Goal: Task Accomplishment & Management: Manage account settings

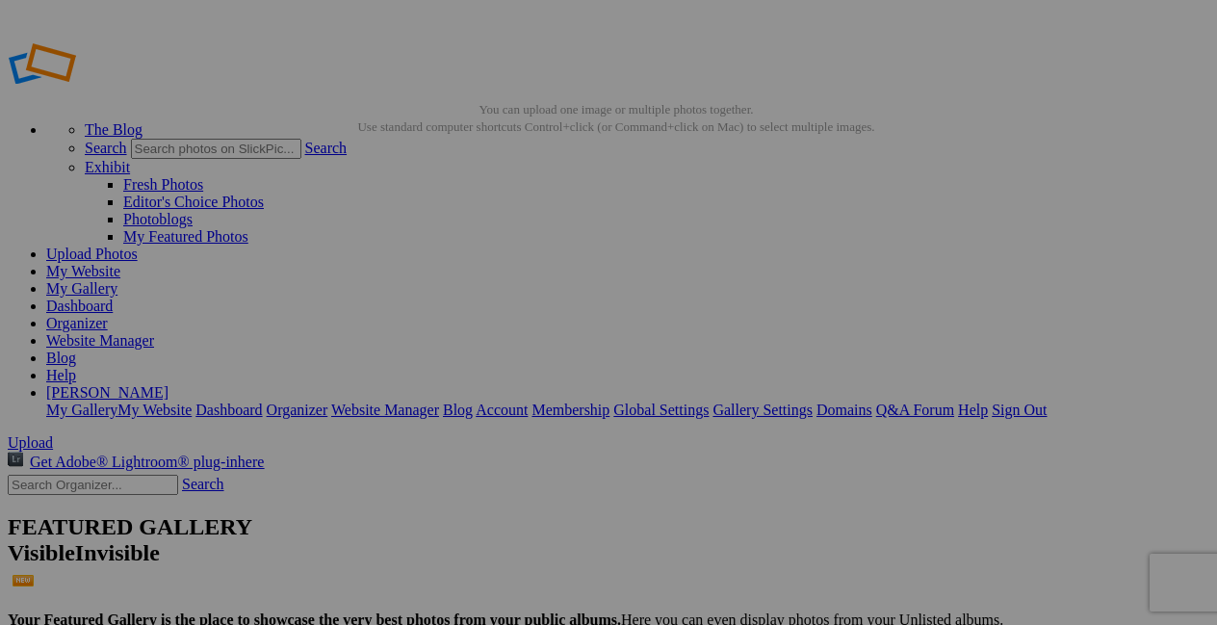
scroll to position [36, 0]
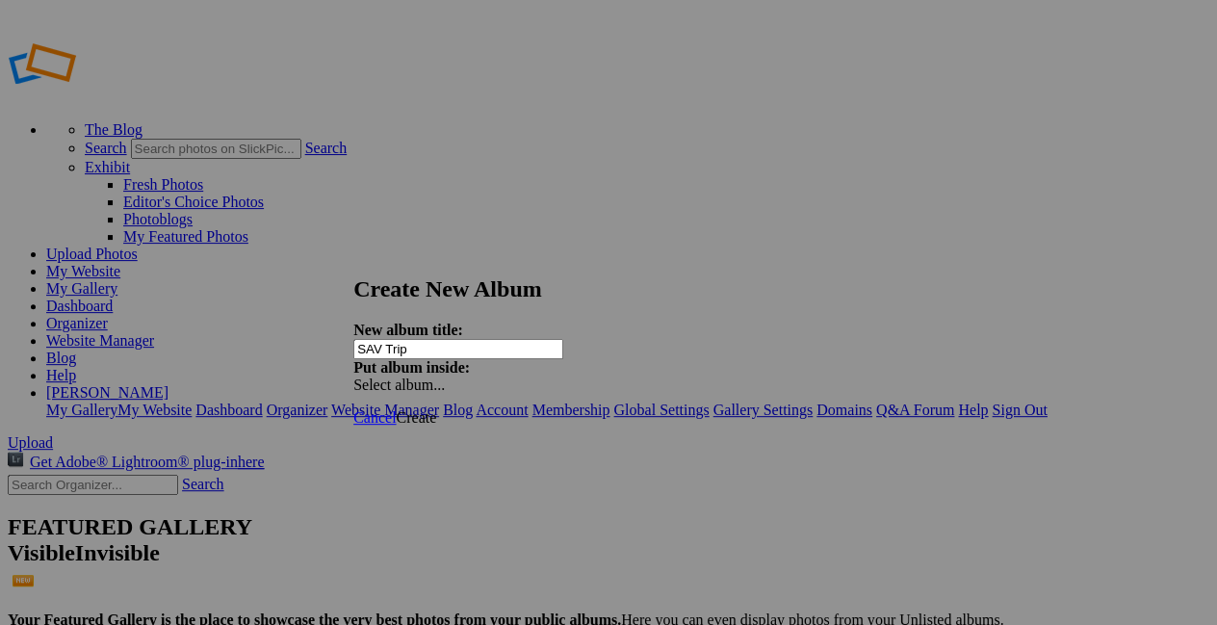
type input "SAV Trip"
click at [436, 409] on span "Create" at bounding box center [416, 417] width 40 height 16
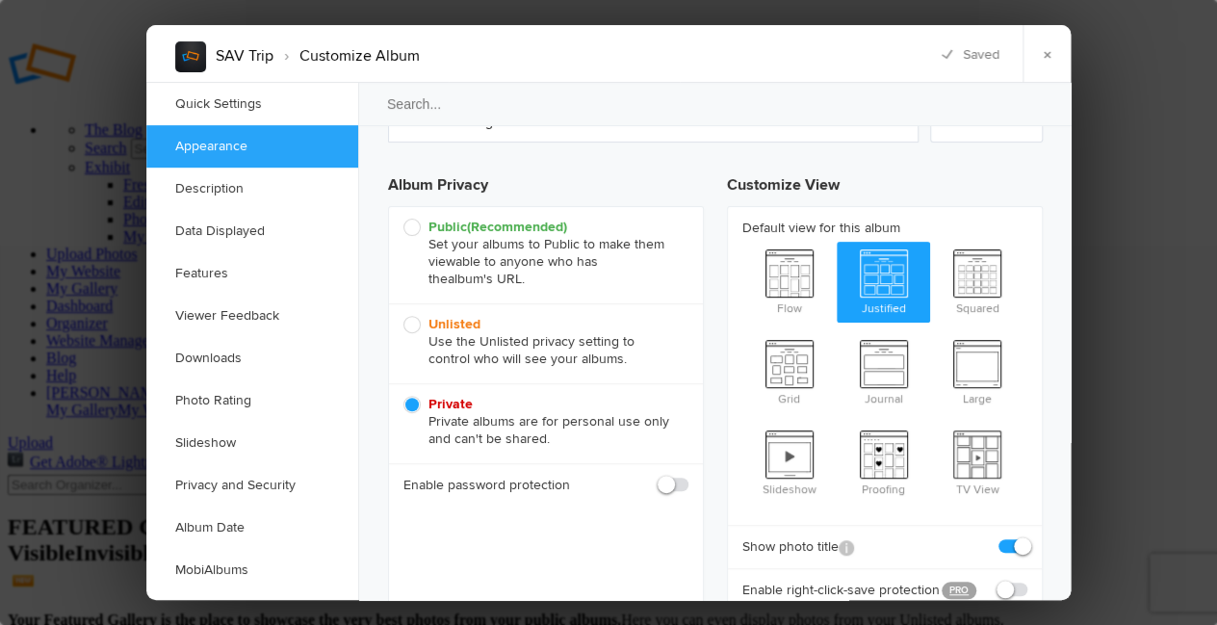
scroll to position [138, 0]
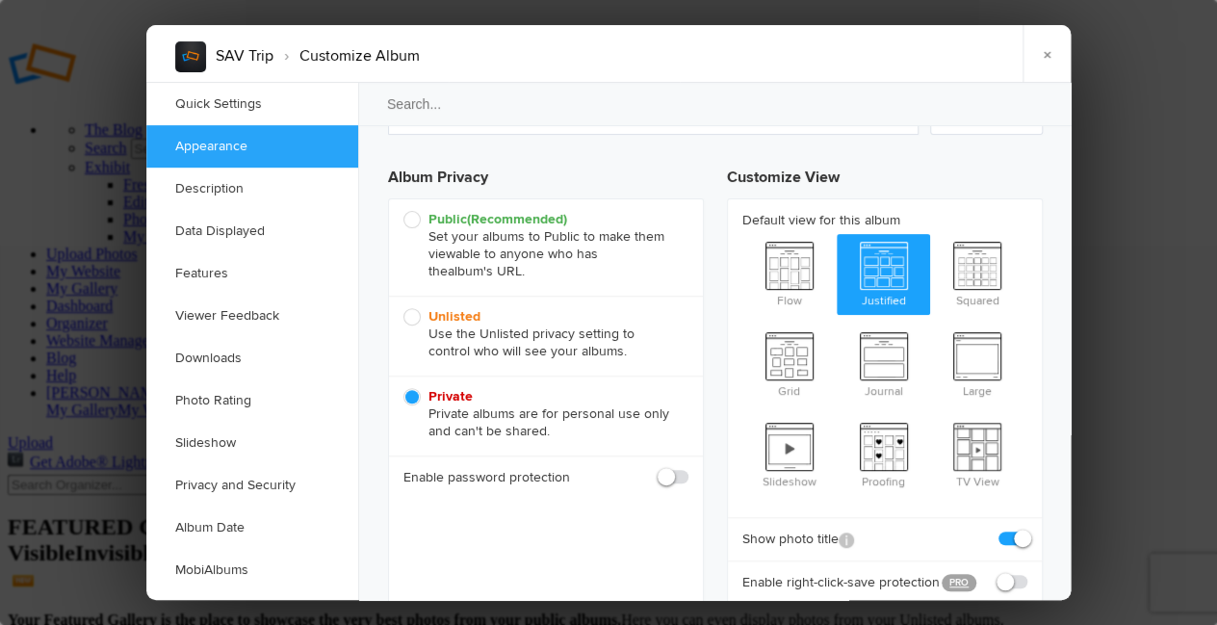
click at [627, 355] on span "Unlisted Use the Unlisted privacy setting to control who will see your albums." at bounding box center [540, 334] width 275 height 52
click at [403, 308] on input "Unlisted Use the Unlisted privacy setting to control who will see your albums." at bounding box center [403, 307] width 1 height 1
radio input "true"
click at [793, 273] on span "Flow" at bounding box center [789, 272] width 94 height 77
click at [742, 234] on input "Flow" at bounding box center [741, 233] width 1 height 1
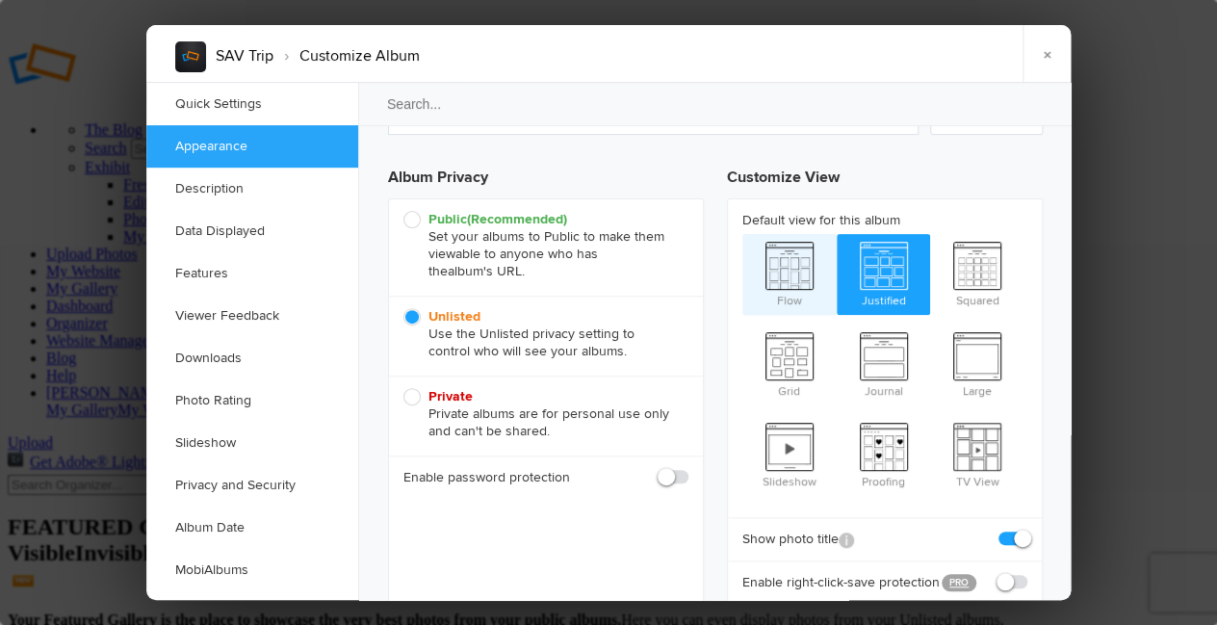
radio input "true"
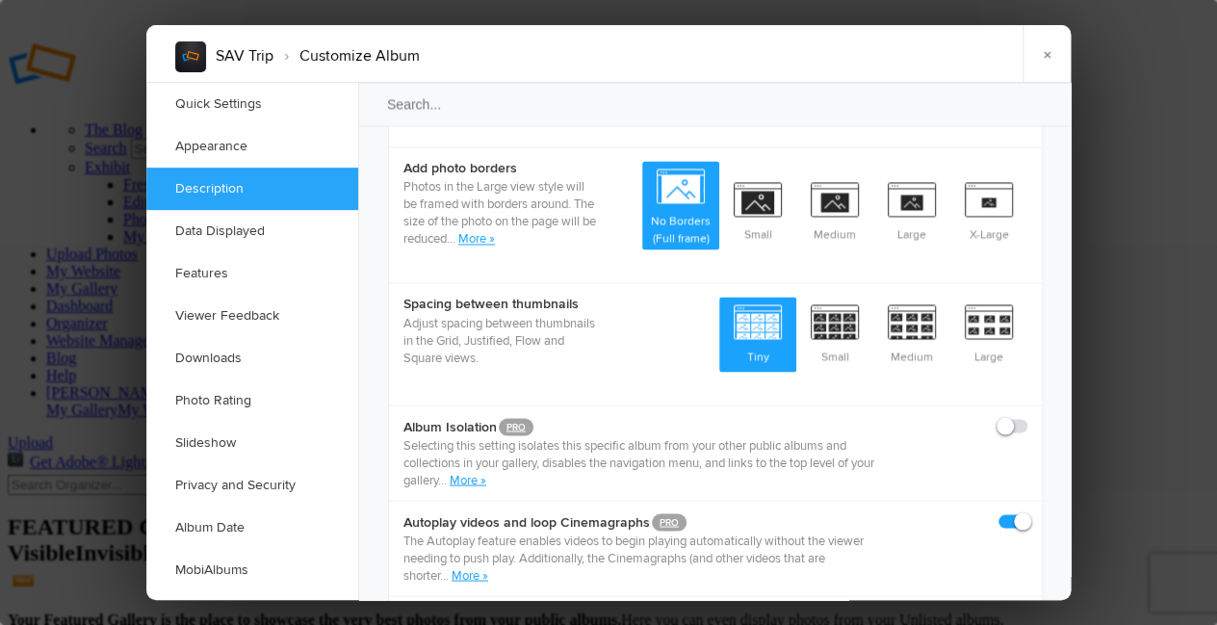
scroll to position [993, 0]
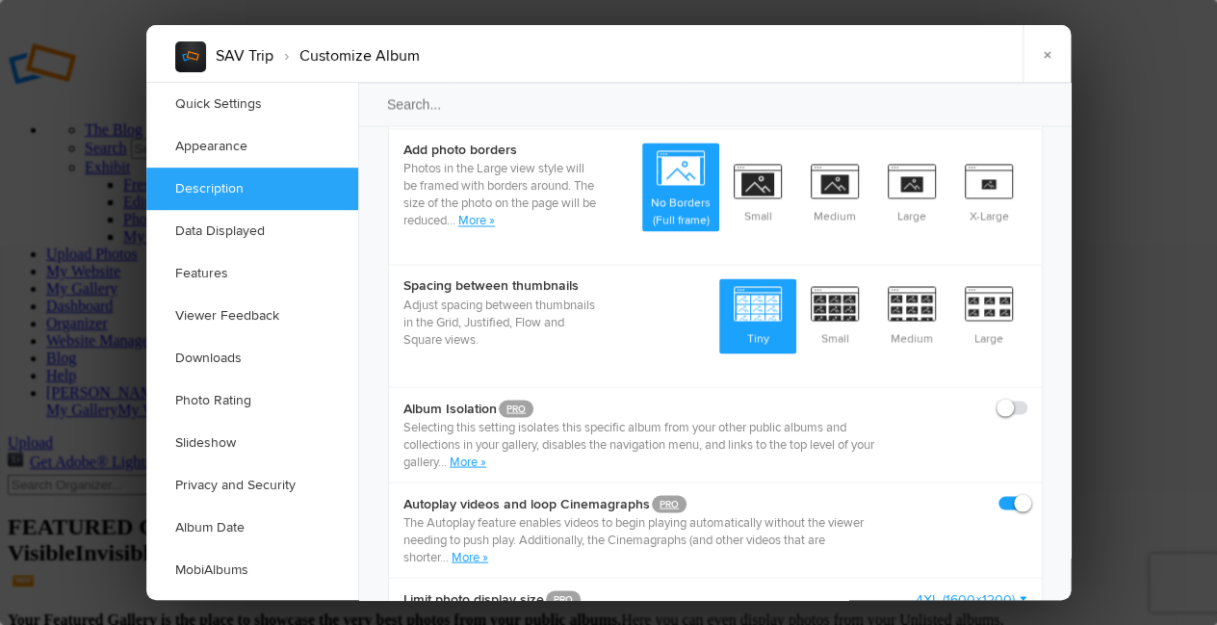
click at [463, 454] on link "More »" at bounding box center [468, 461] width 37 height 15
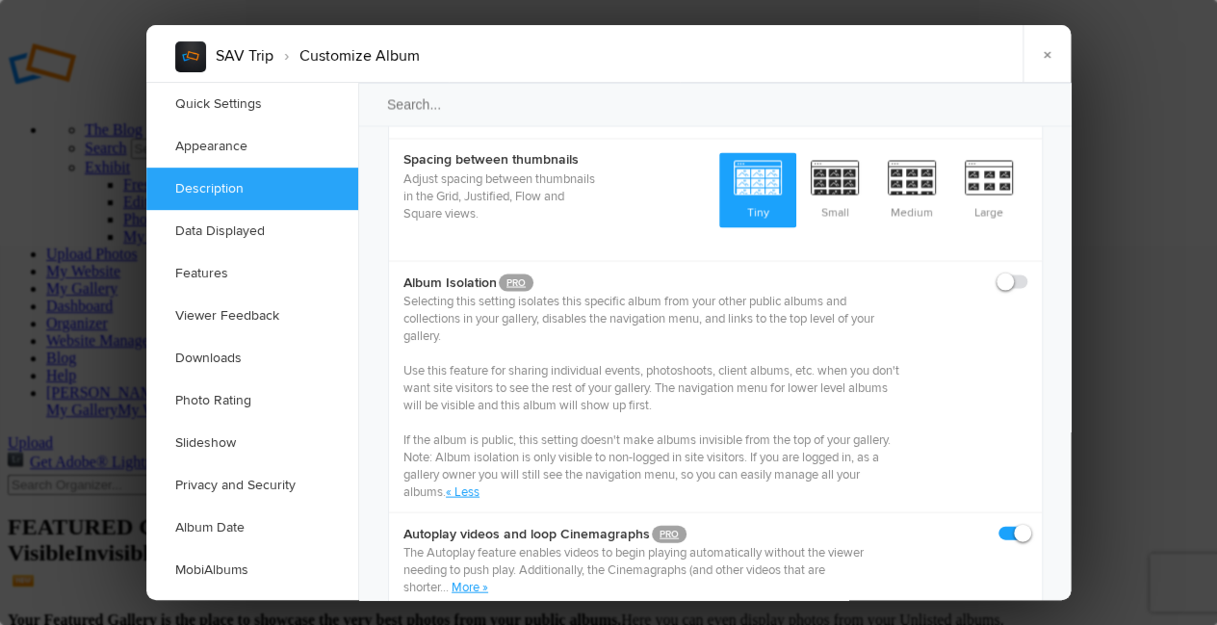
scroll to position [1121, 0]
click at [1027, 271] on span at bounding box center [1027, 271] width 0 height 0
click at [1026, 270] on input "checkbox" at bounding box center [1026, 270] width 1 height 1
checkbox input "true"
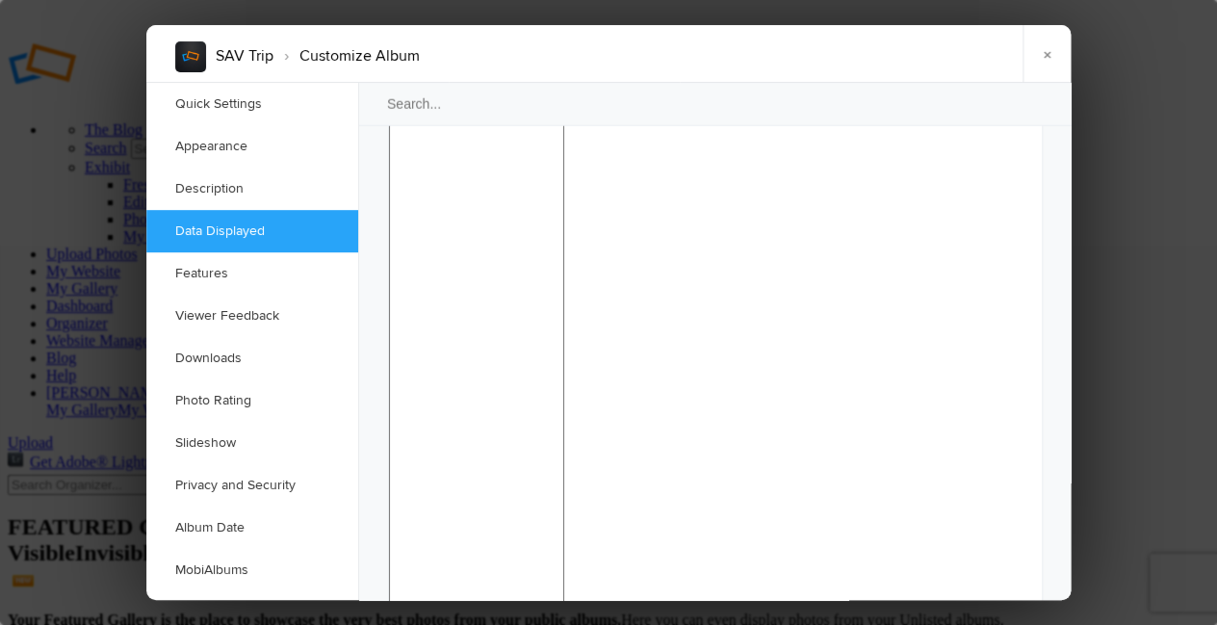
scroll to position [1834, 0]
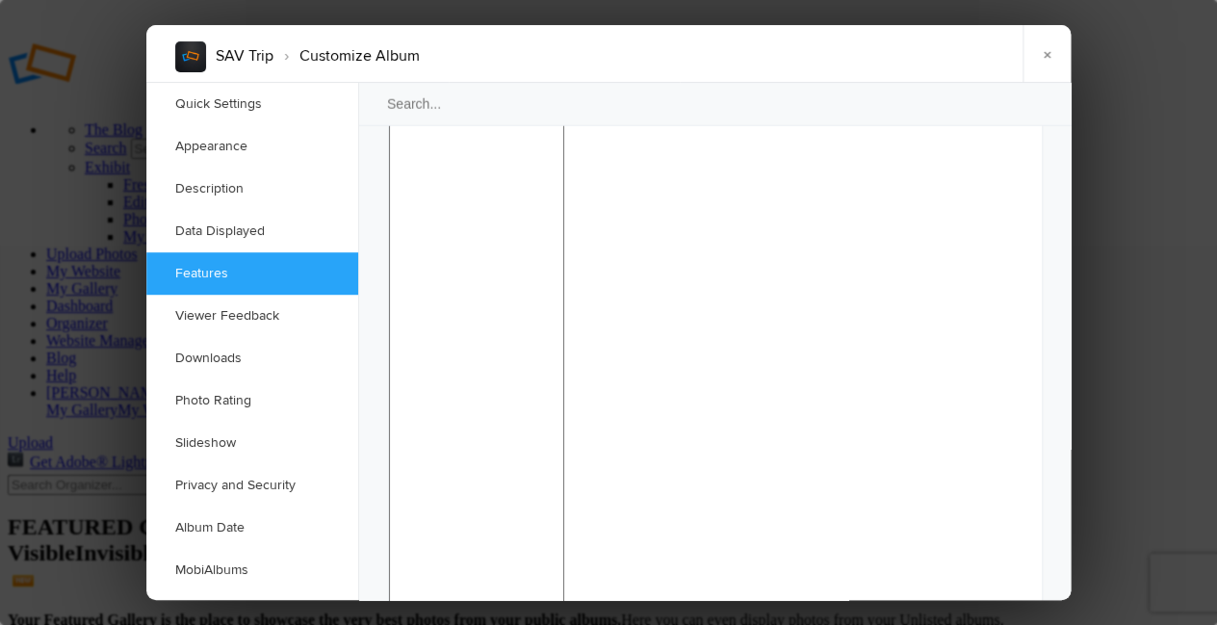
checkbox input "false"
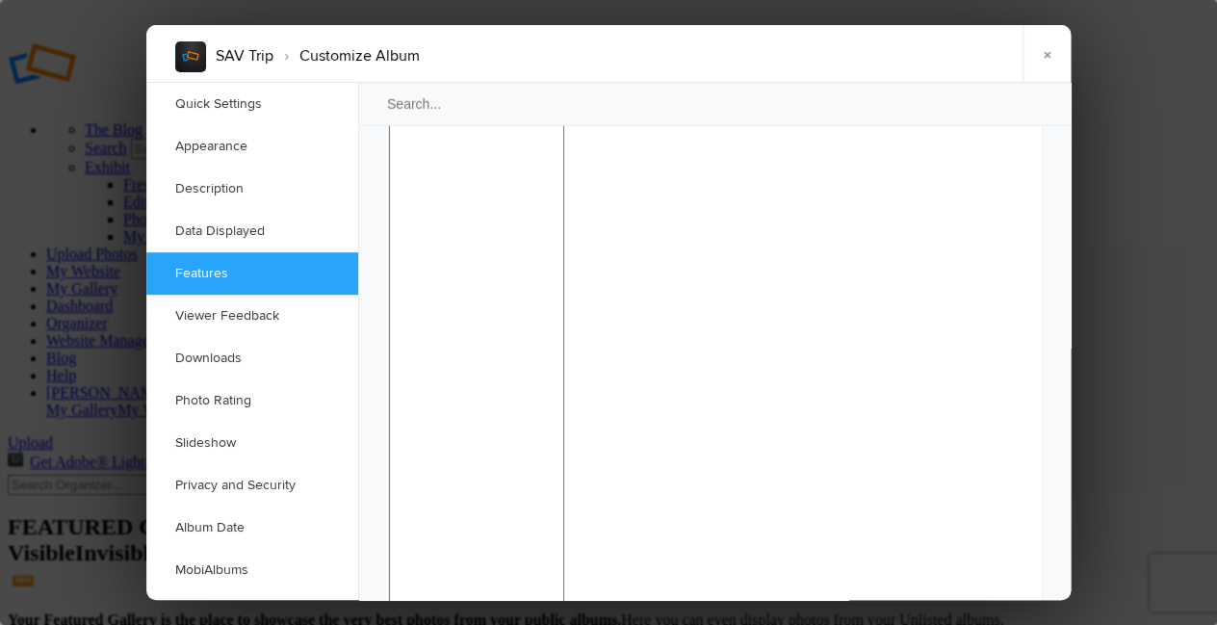
checkbox input "false"
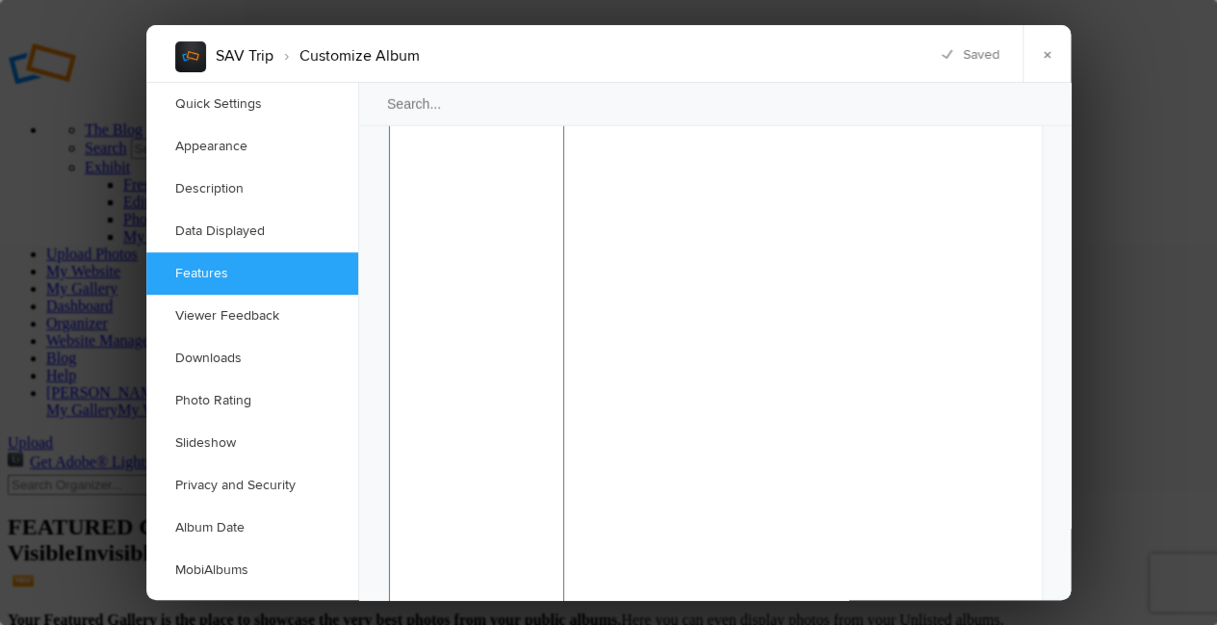
checkbox input "false"
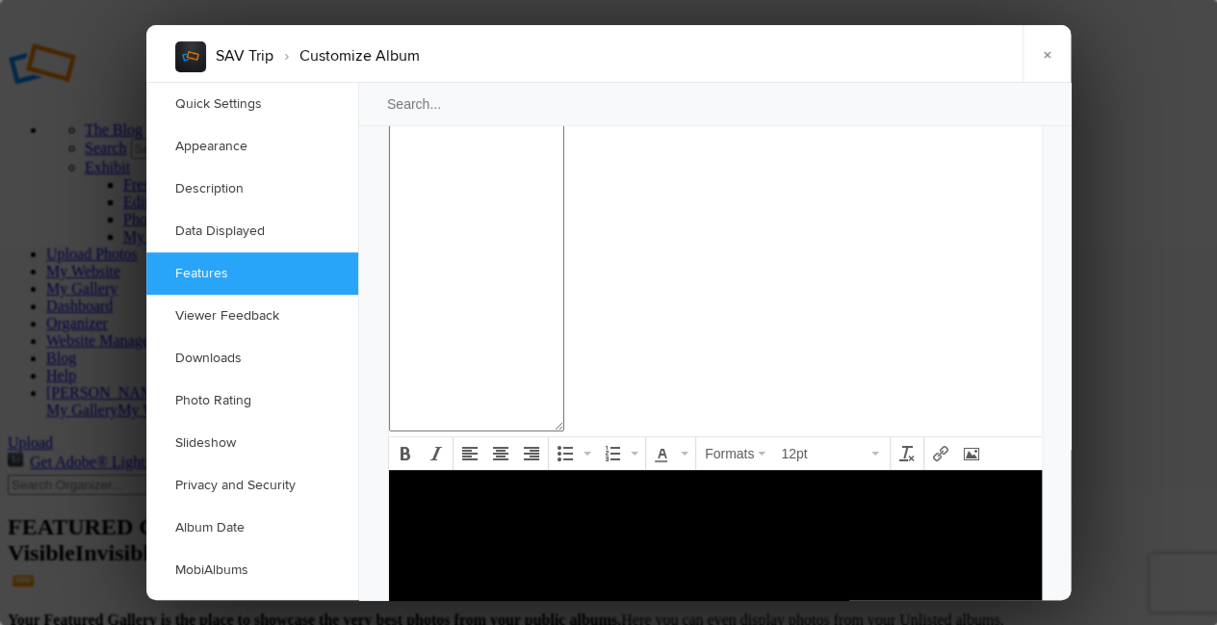
scroll to position [2326, 0]
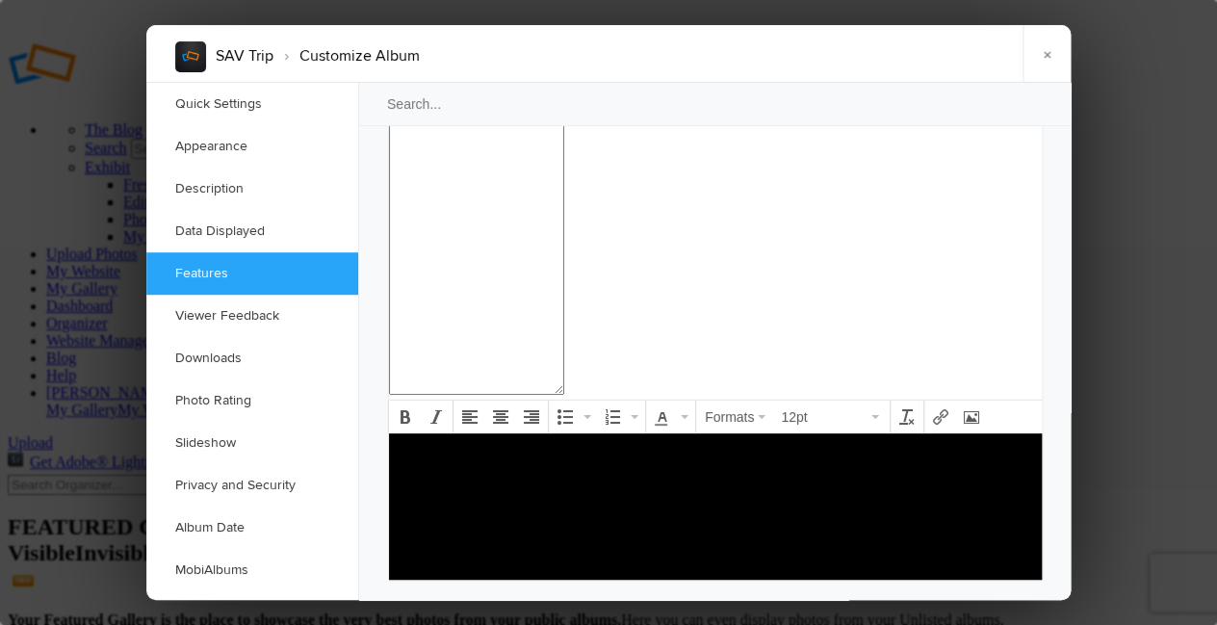
scroll to position [2362, 0]
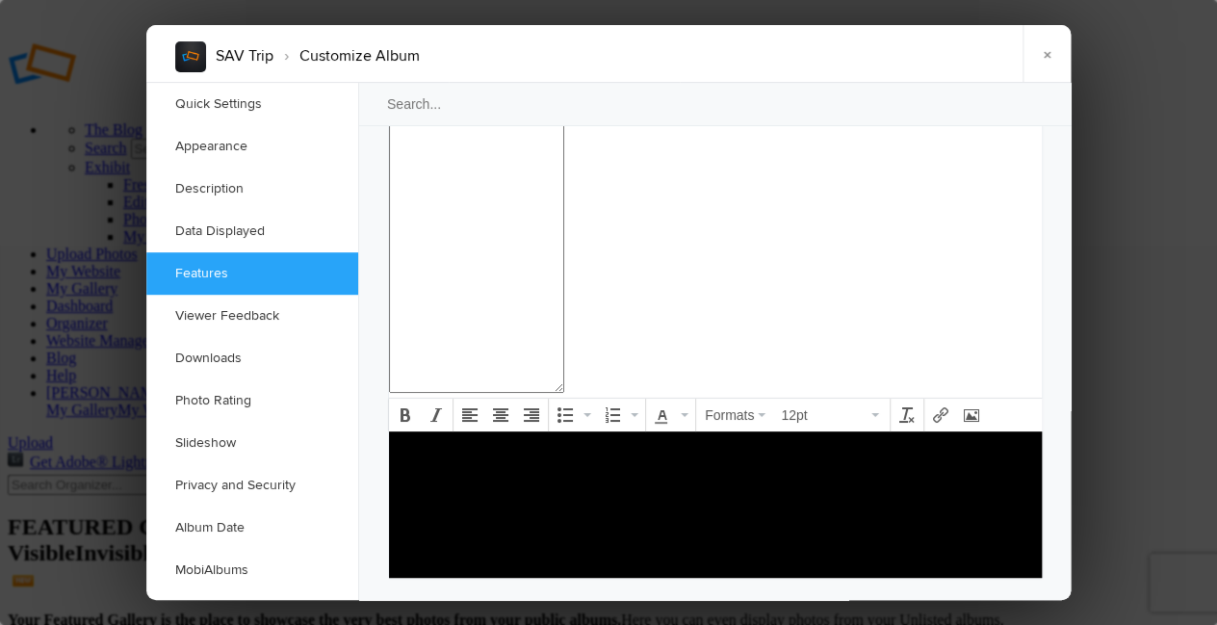
checkbox input "false"
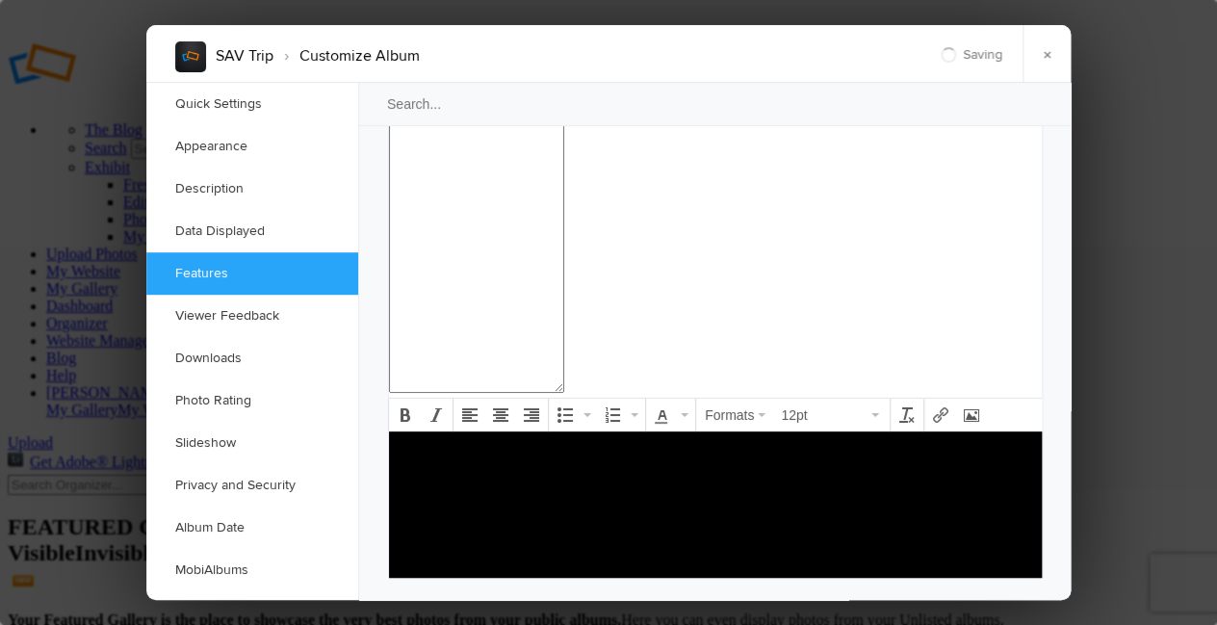
checkbox input "false"
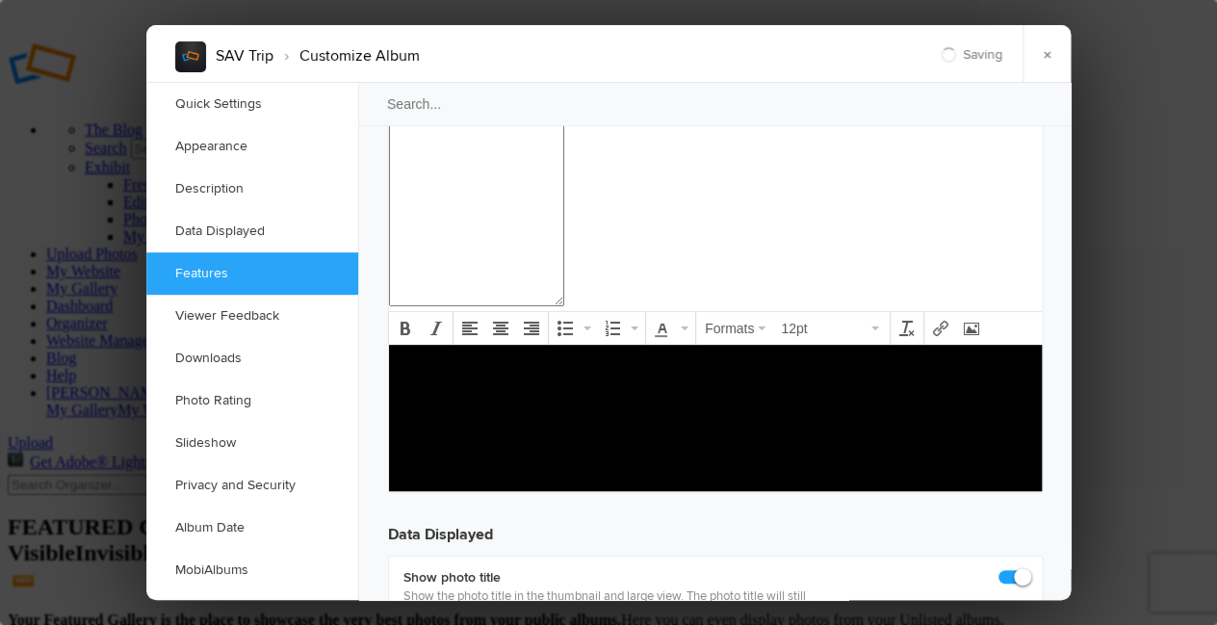
scroll to position [2455, 0]
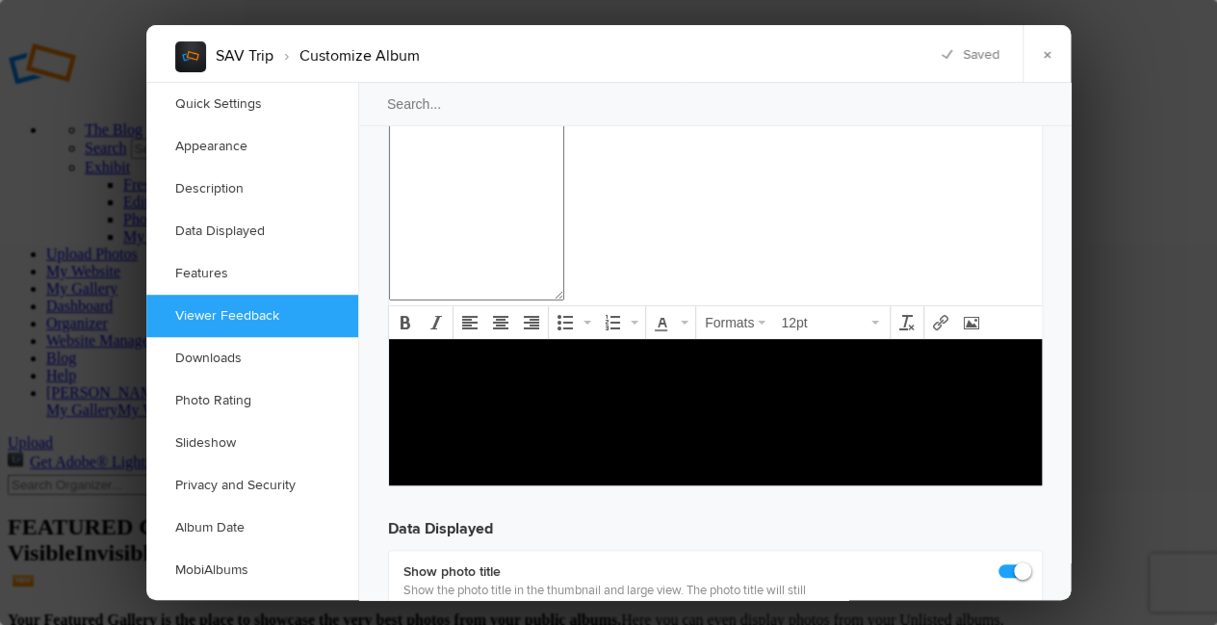
checkbox input "false"
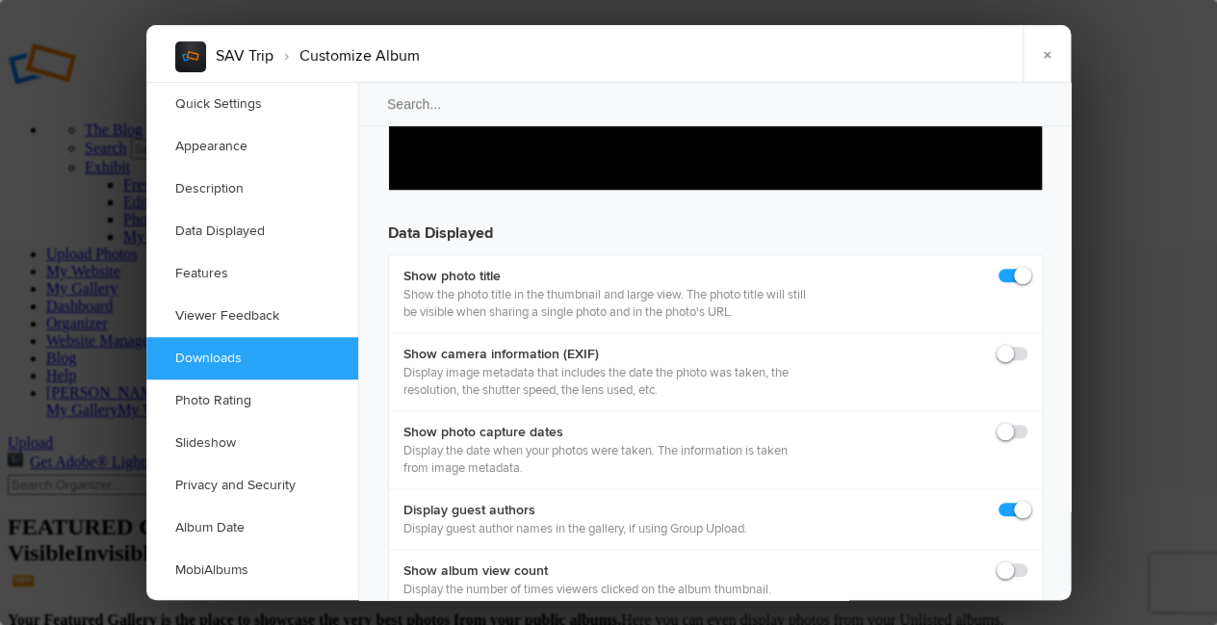
scroll to position [2754, 0]
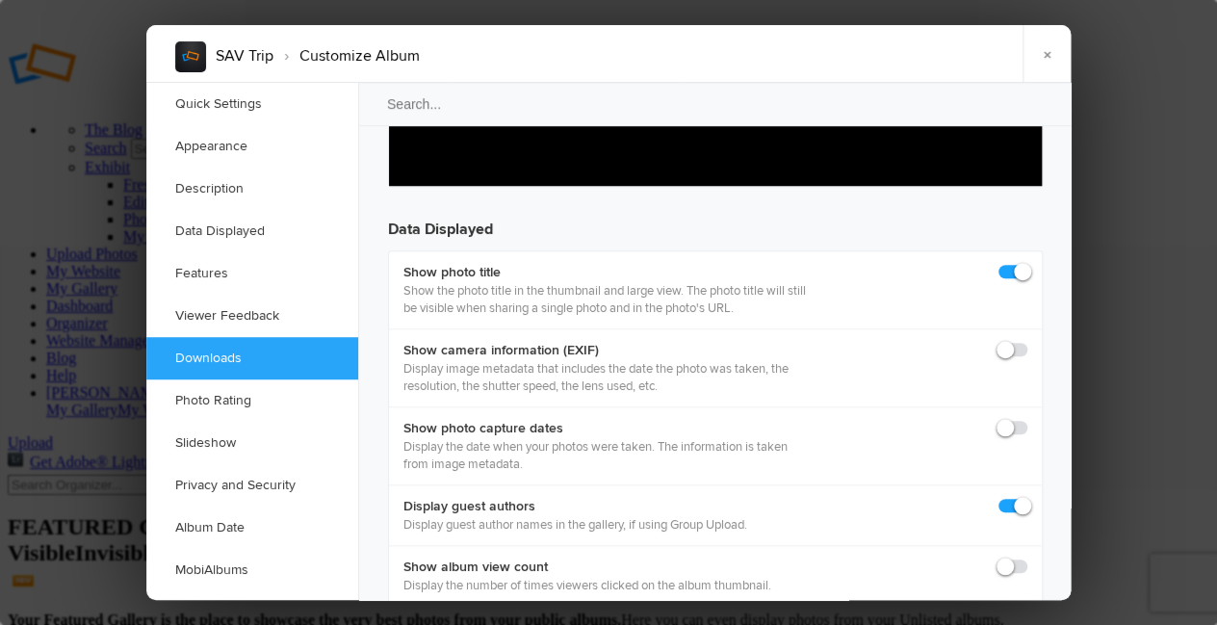
checkbox input "false"
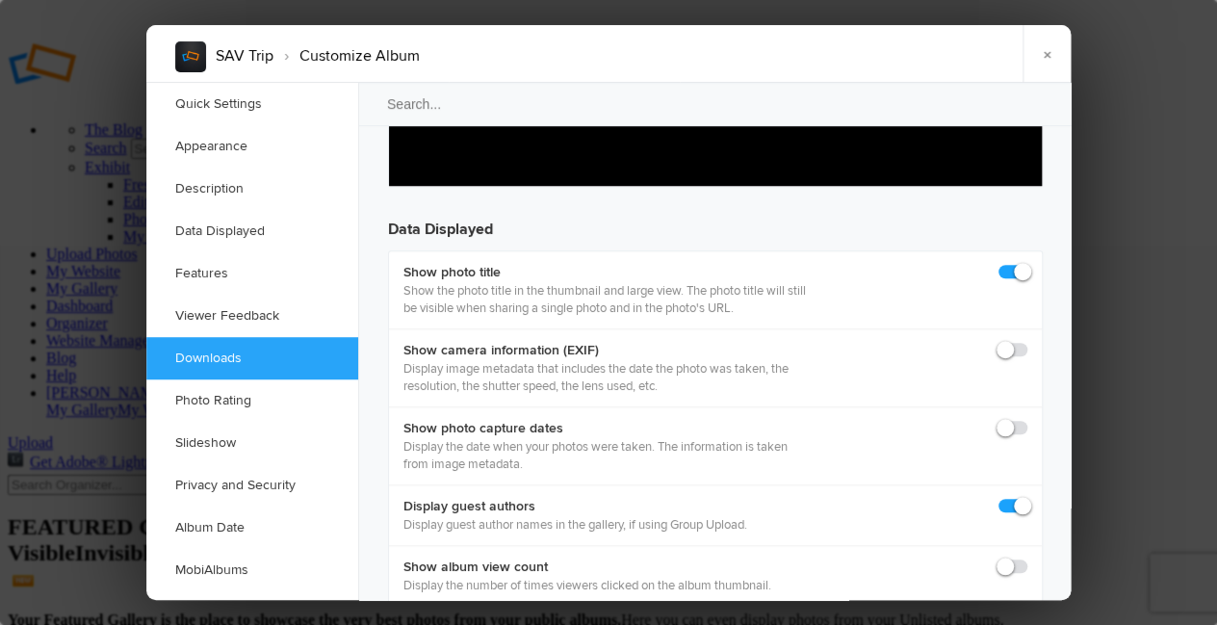
checkbox input "false"
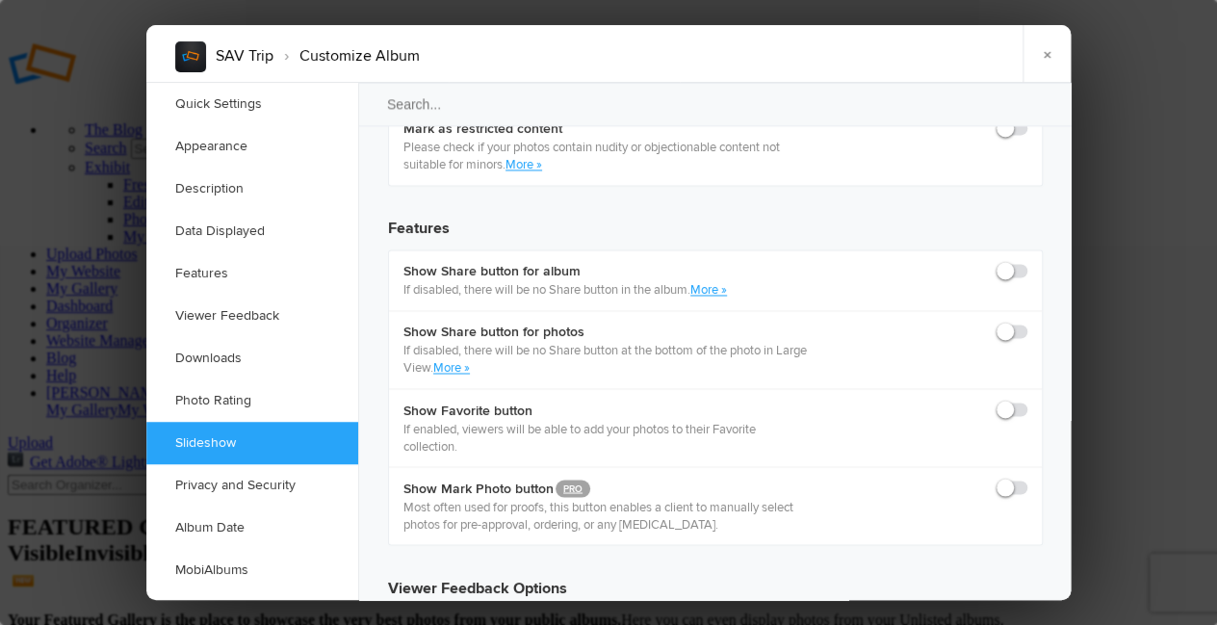
scroll to position [3333, 0]
checkbox input "false"
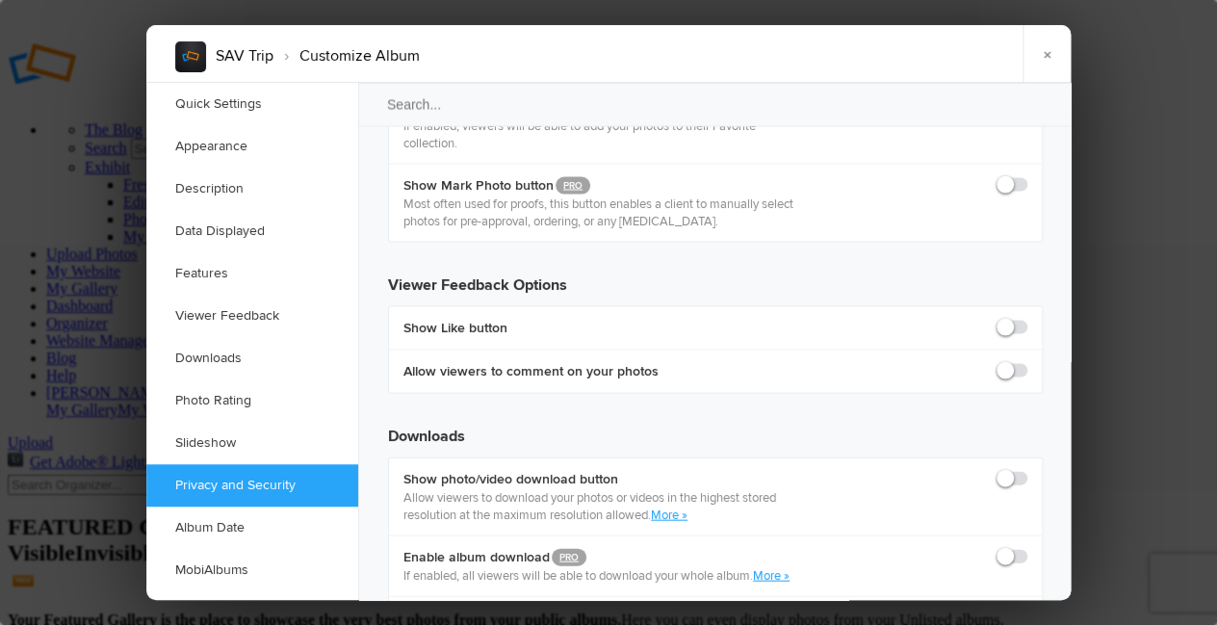
scroll to position [3638, 0]
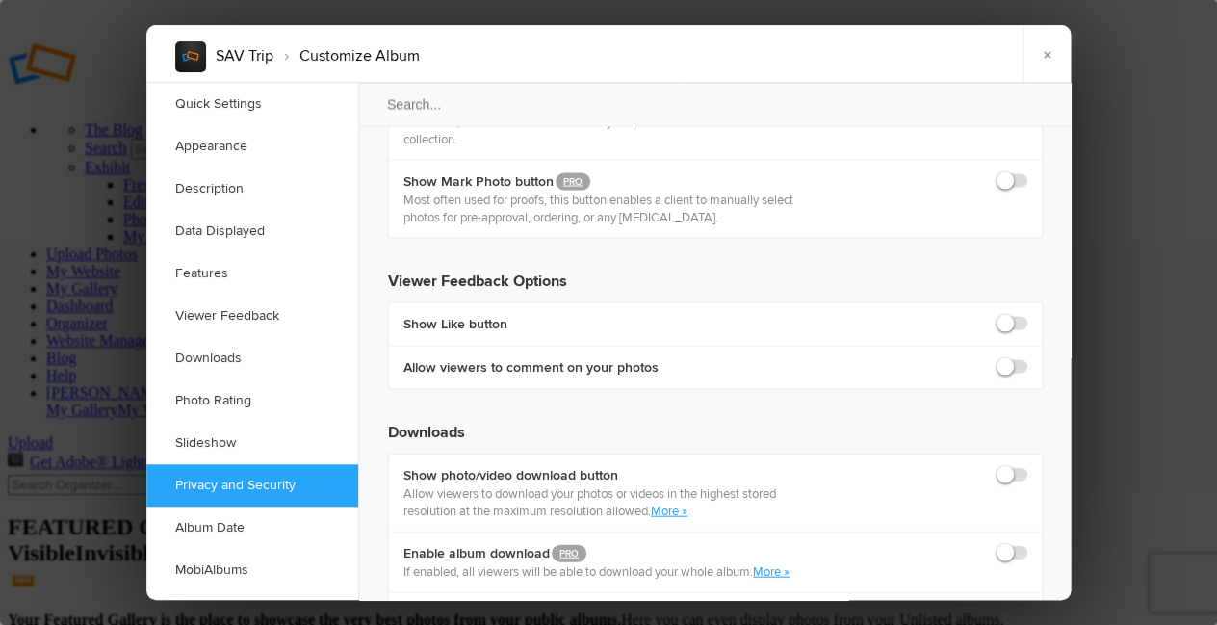
checkbox input "true"
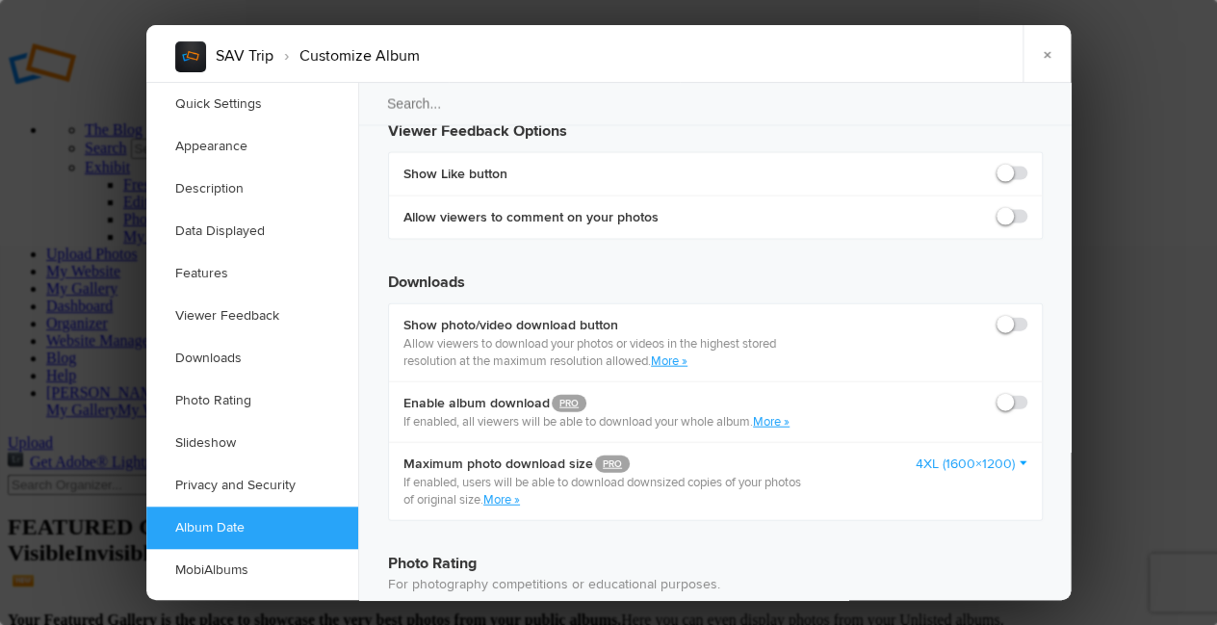
scroll to position [3790, 0]
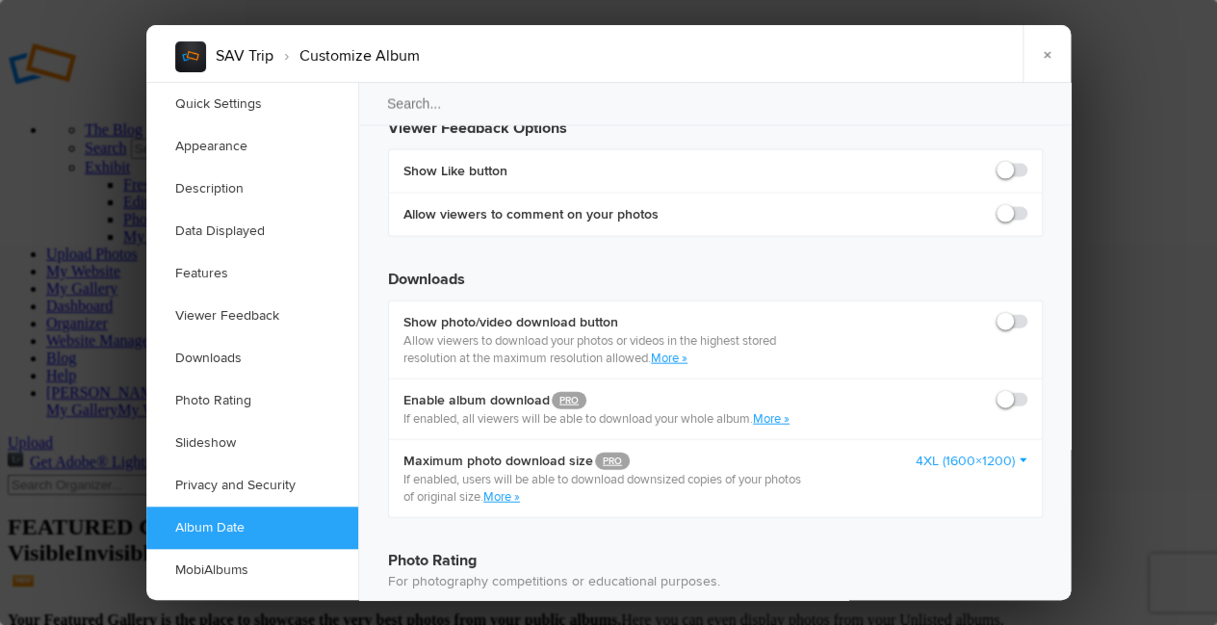
checkbox input "true"
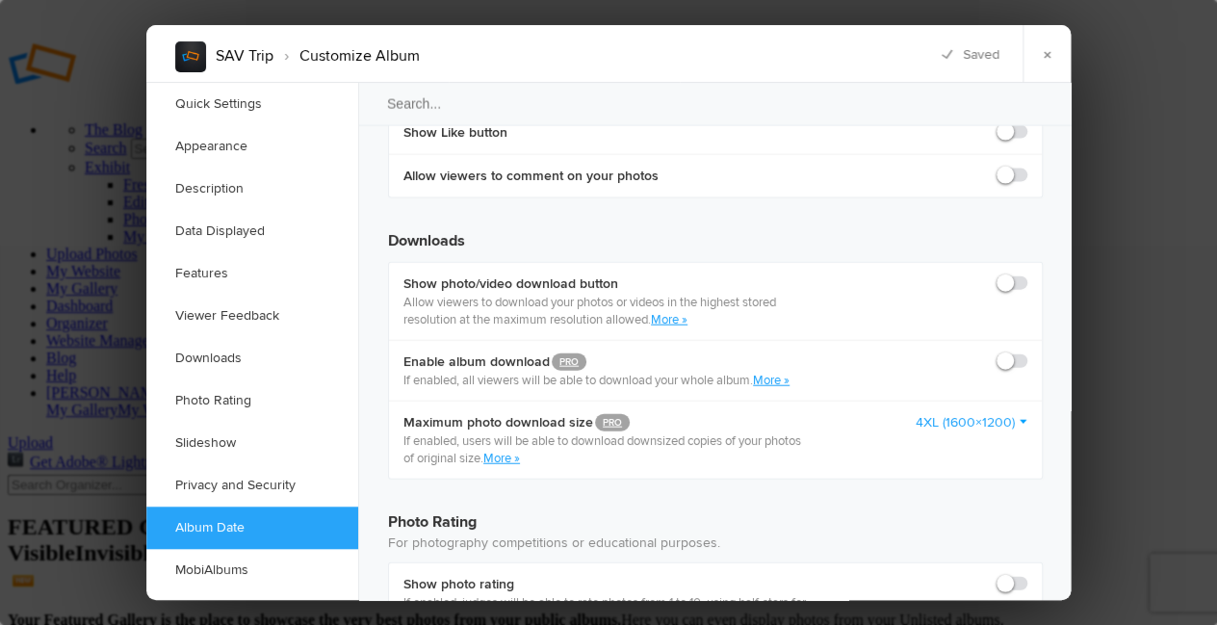
scroll to position [3833, 0]
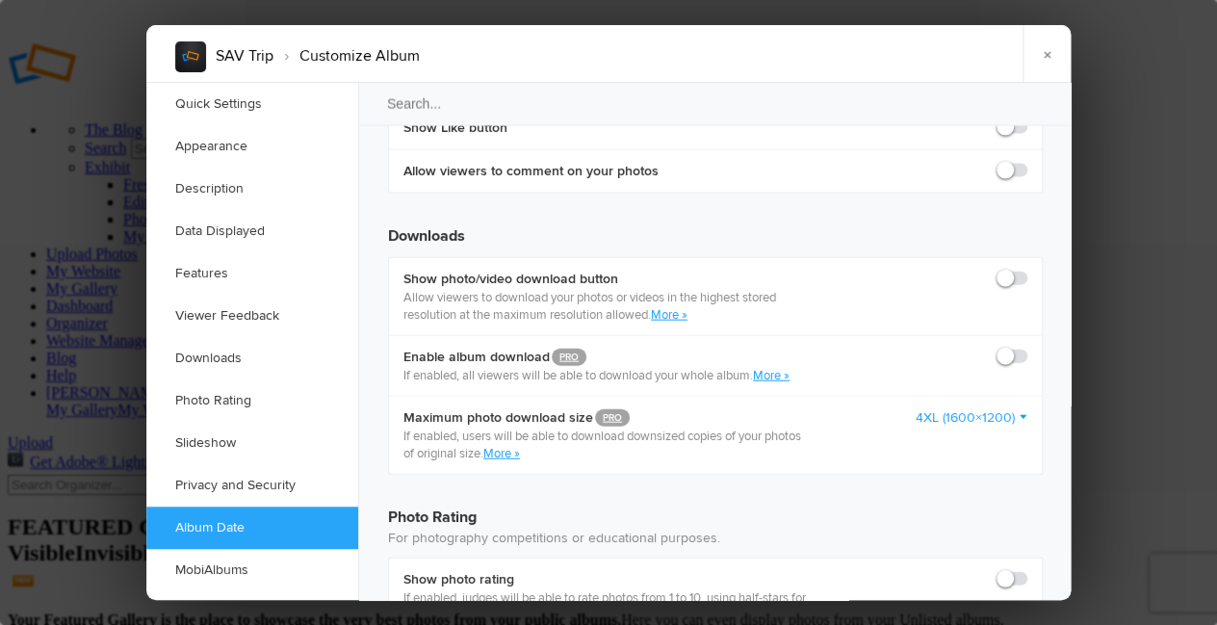
checkbox input "true"
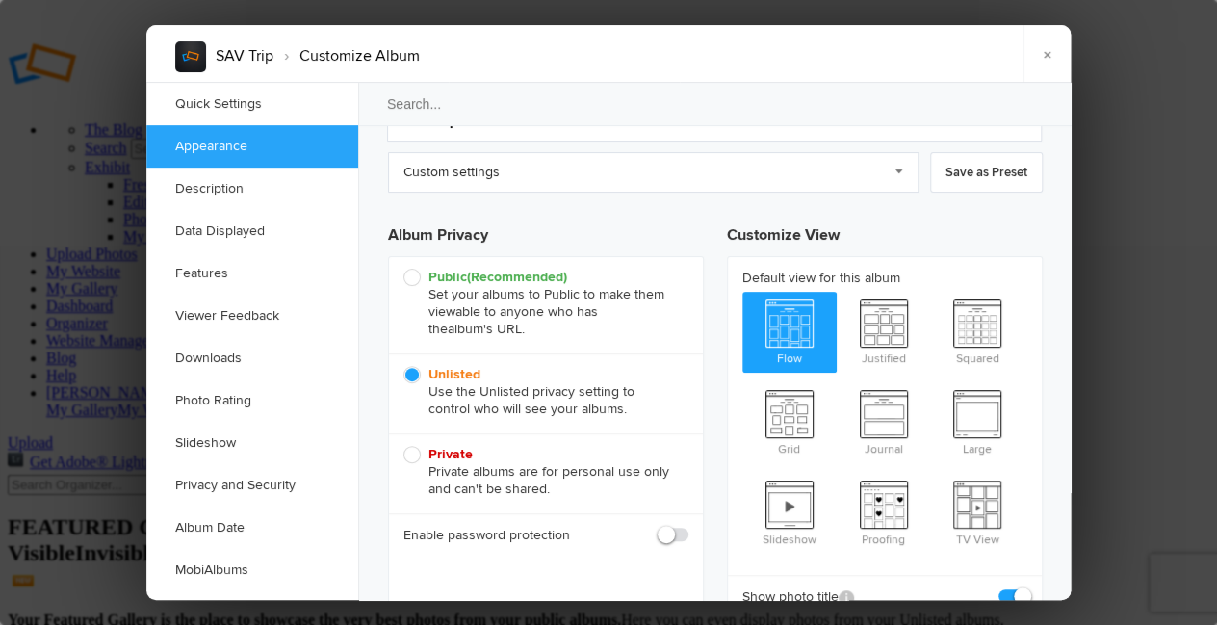
scroll to position [0, 0]
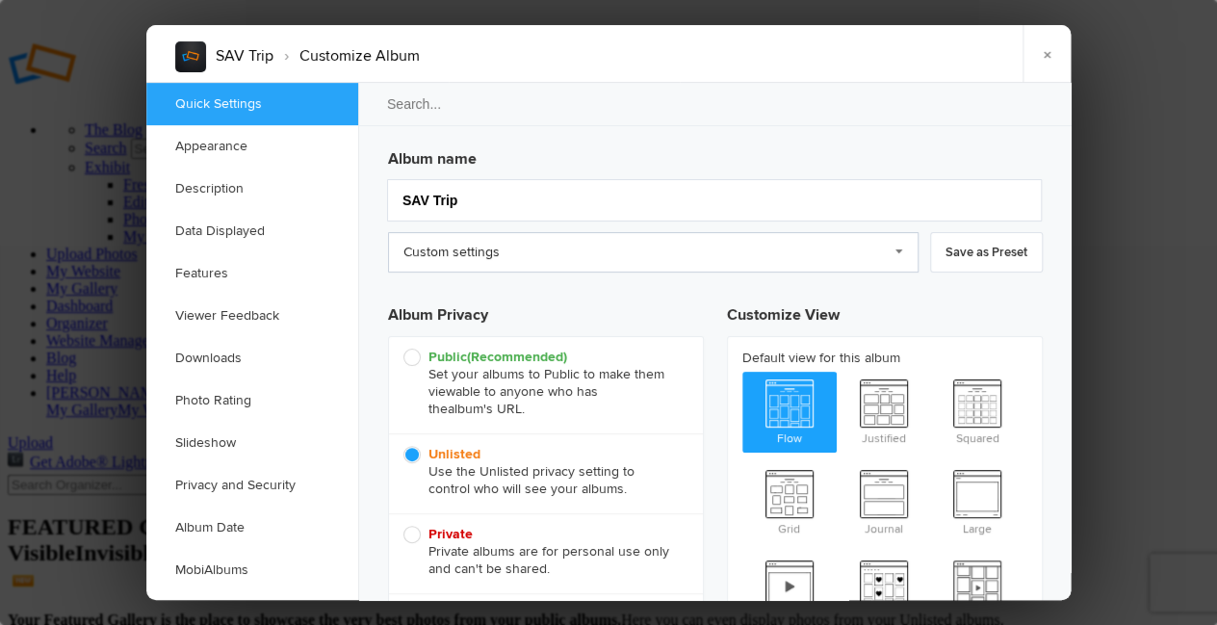
click at [897, 256] on link "Custom settings" at bounding box center [653, 252] width 531 height 40
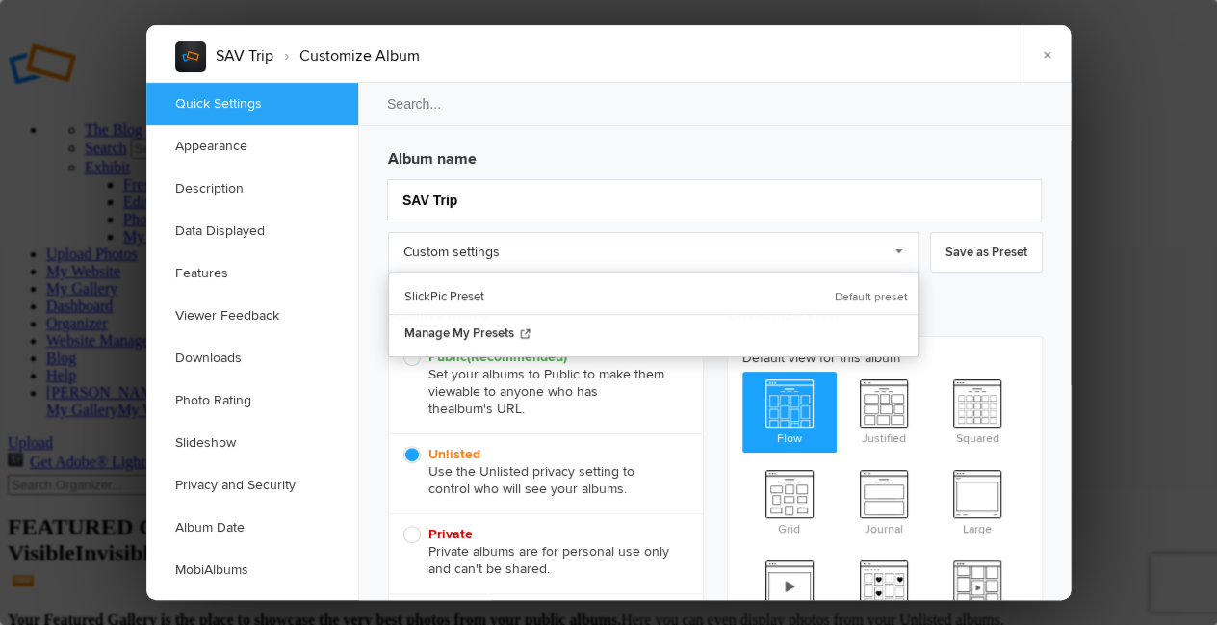
click at [1011, 301] on h3 "Customize View" at bounding box center [885, 312] width 316 height 48
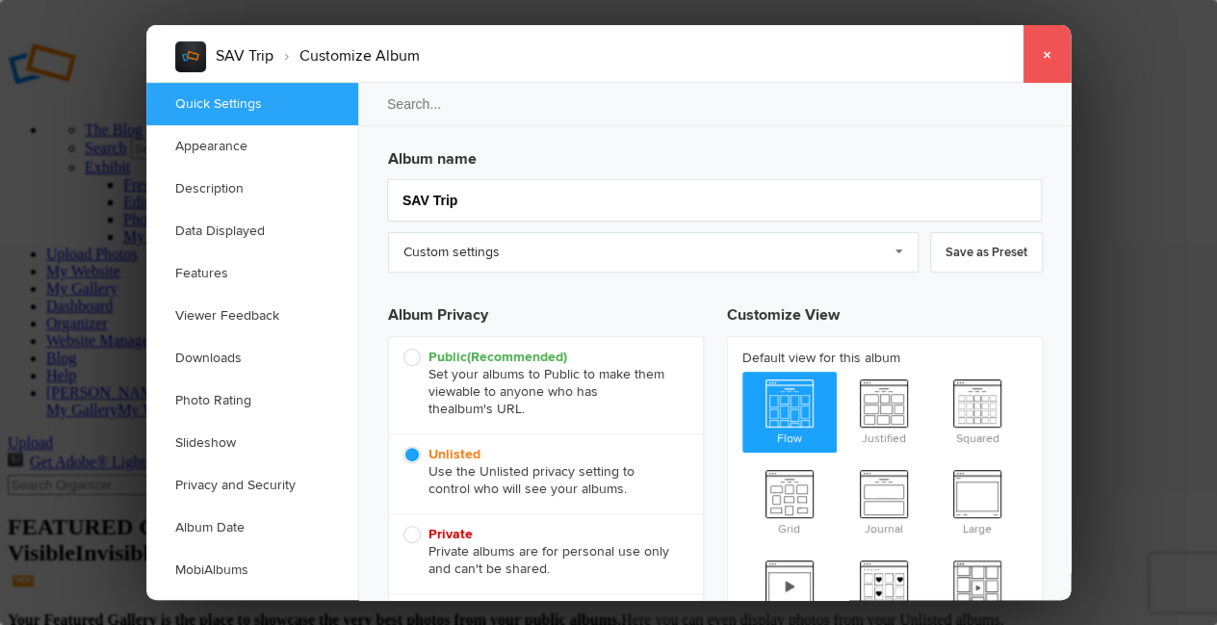
click at [1048, 54] on link "×" at bounding box center [1047, 54] width 48 height 58
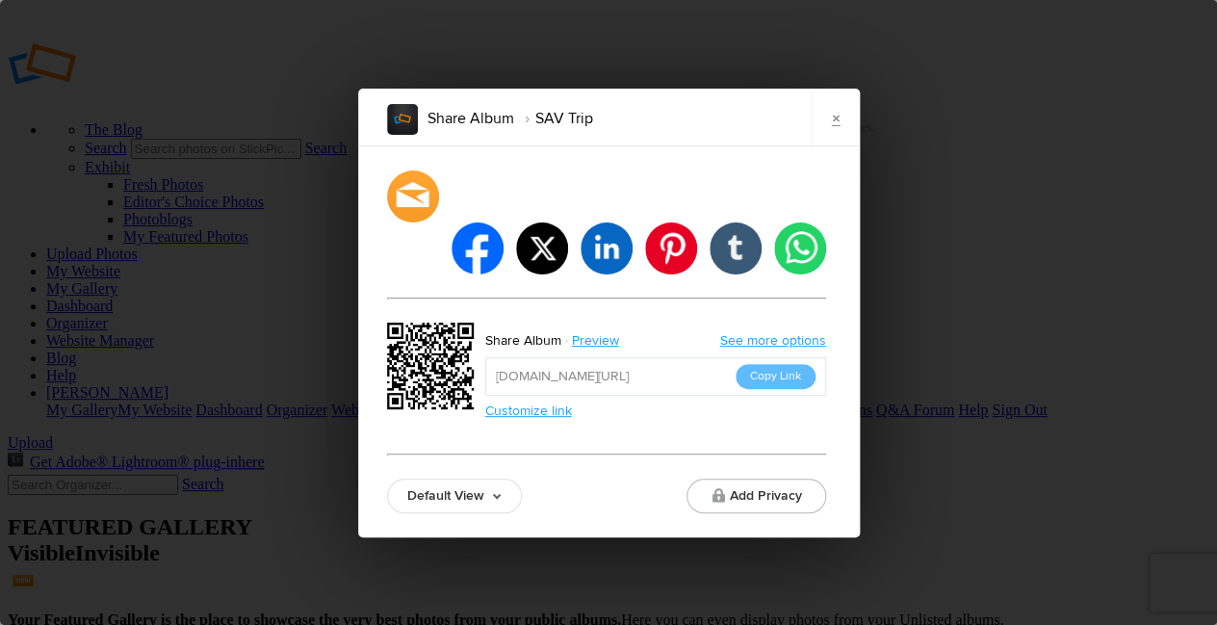
click at [501, 479] on link "Default View" at bounding box center [454, 496] width 135 height 35
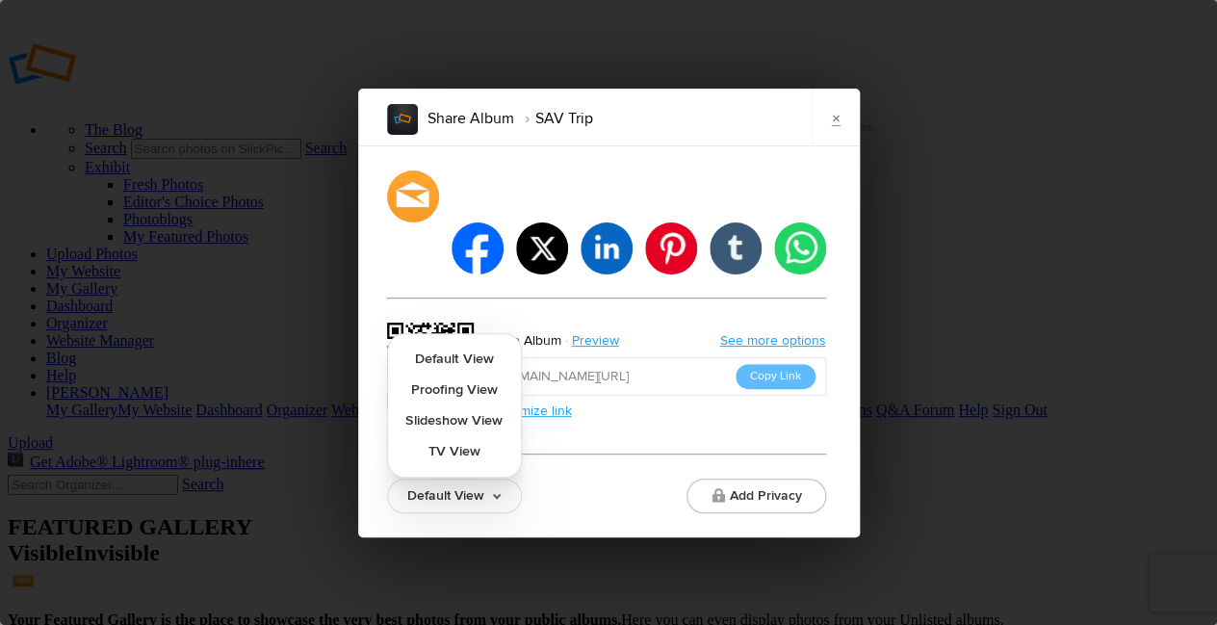
click at [501, 479] on link "Default View" at bounding box center [454, 496] width 135 height 35
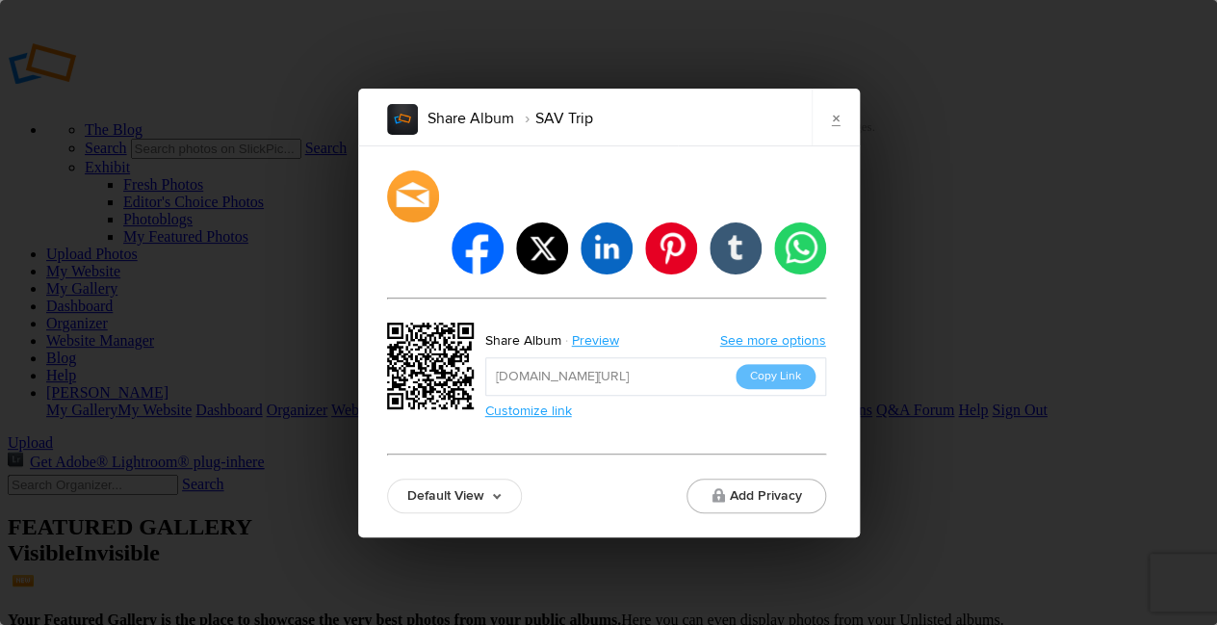
click at [518, 403] on link "Customize link" at bounding box center [528, 411] width 87 height 16
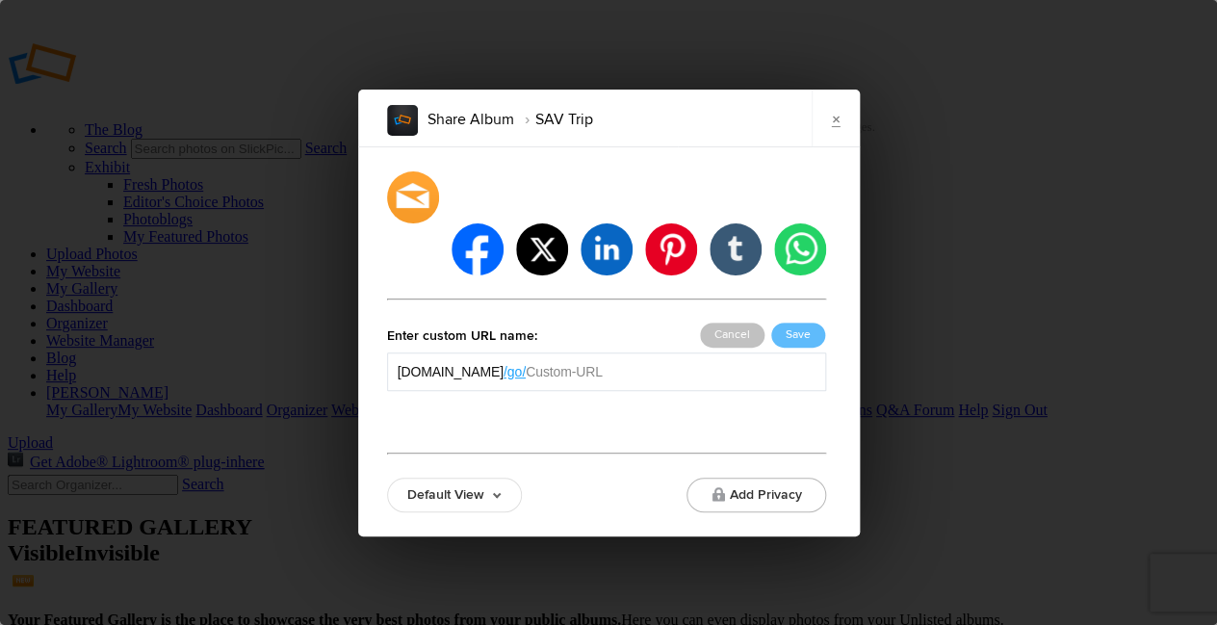
click at [596, 362] on input "text" at bounding box center [670, 371] width 289 height 19
type input "SAV"
click at [810, 323] on button "Save" at bounding box center [798, 335] width 54 height 25
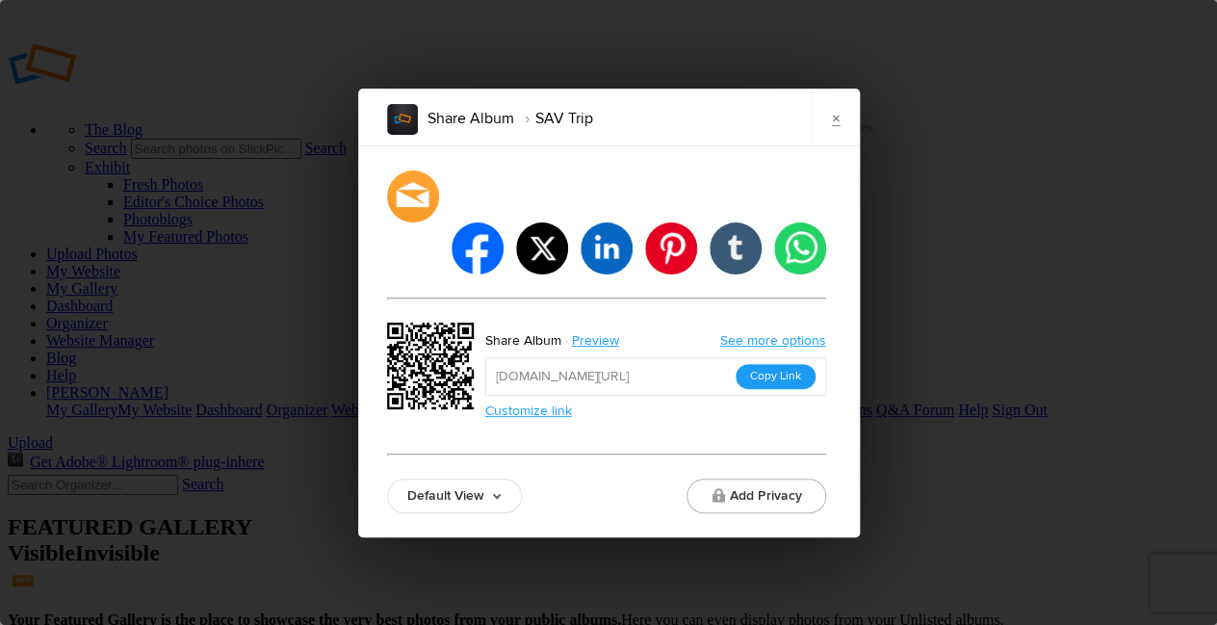
click at [777, 364] on button "Copy Link" at bounding box center [776, 376] width 80 height 25
click at [972, 448] on div "Share Album SAV Trip × facebook twitter linkedin pinterest tumblr whatsapp Shar…" at bounding box center [608, 312] width 1217 height 625
click at [955, 472] on div "Share Album SAV Trip × facebook twitter linkedin pinterest tumblr whatsapp Shar…" at bounding box center [608, 312] width 1217 height 625
click at [835, 140] on link "×" at bounding box center [836, 118] width 48 height 58
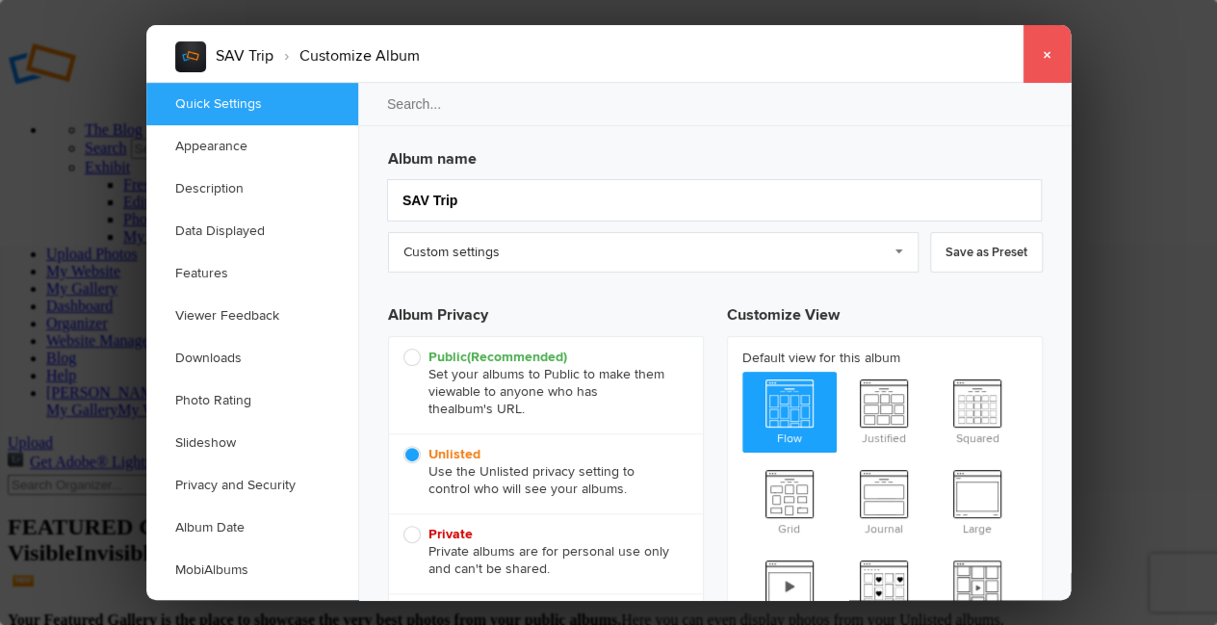
click at [1054, 61] on link "×" at bounding box center [1047, 54] width 48 height 58
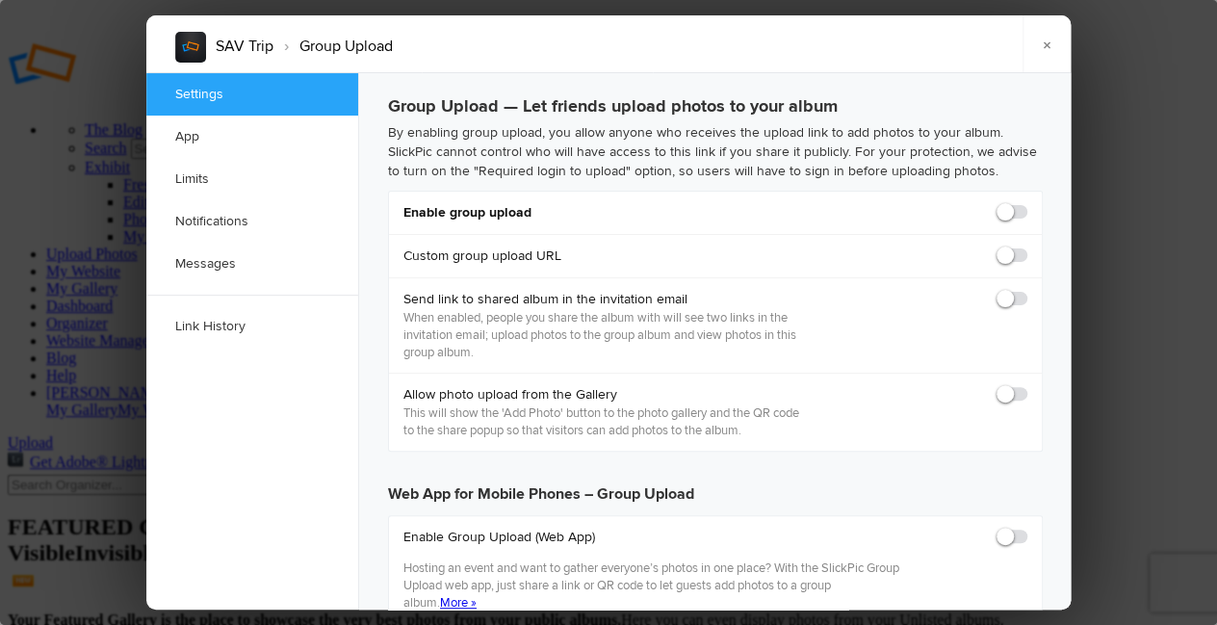
checkbox input "false"
checkbox input "true"
click at [1027, 203] on span at bounding box center [1027, 203] width 0 height 0
click at [1026, 203] on input "checkbox" at bounding box center [1026, 202] width 1 height 1
checkbox input "true"
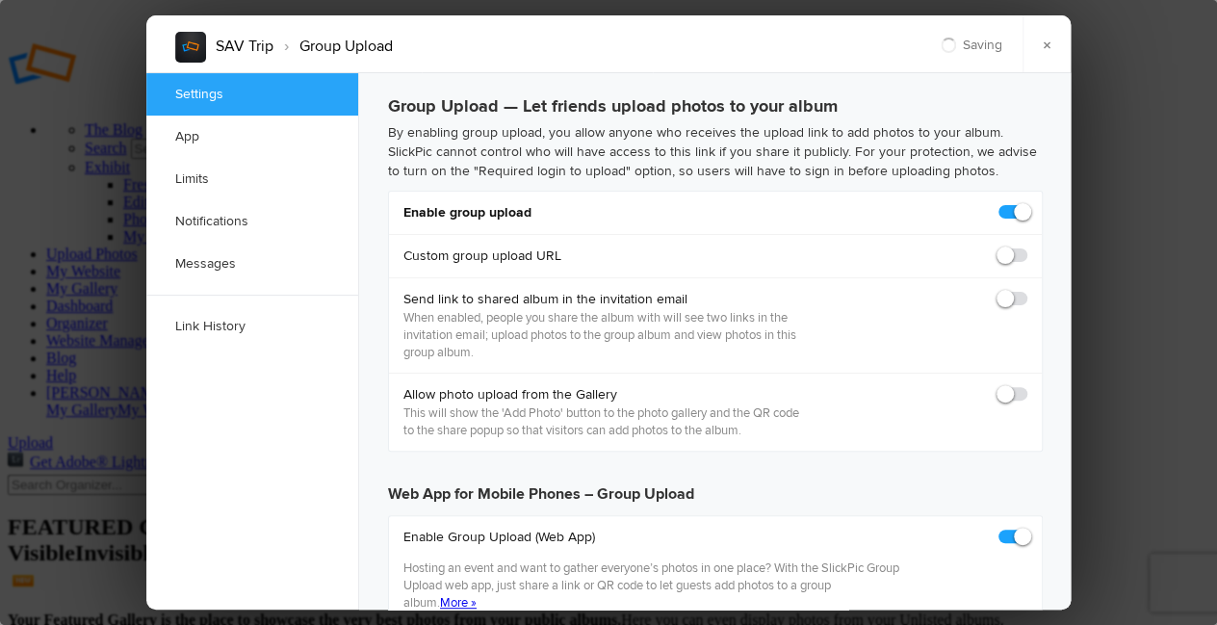
type input "https://slickpic.us/18245650ZAzM"
click at [1027, 247] on span at bounding box center [1027, 247] width 0 height 0
click at [1026, 247] on input "checkbox" at bounding box center [1026, 246] width 1 height 1
checkbox input "true"
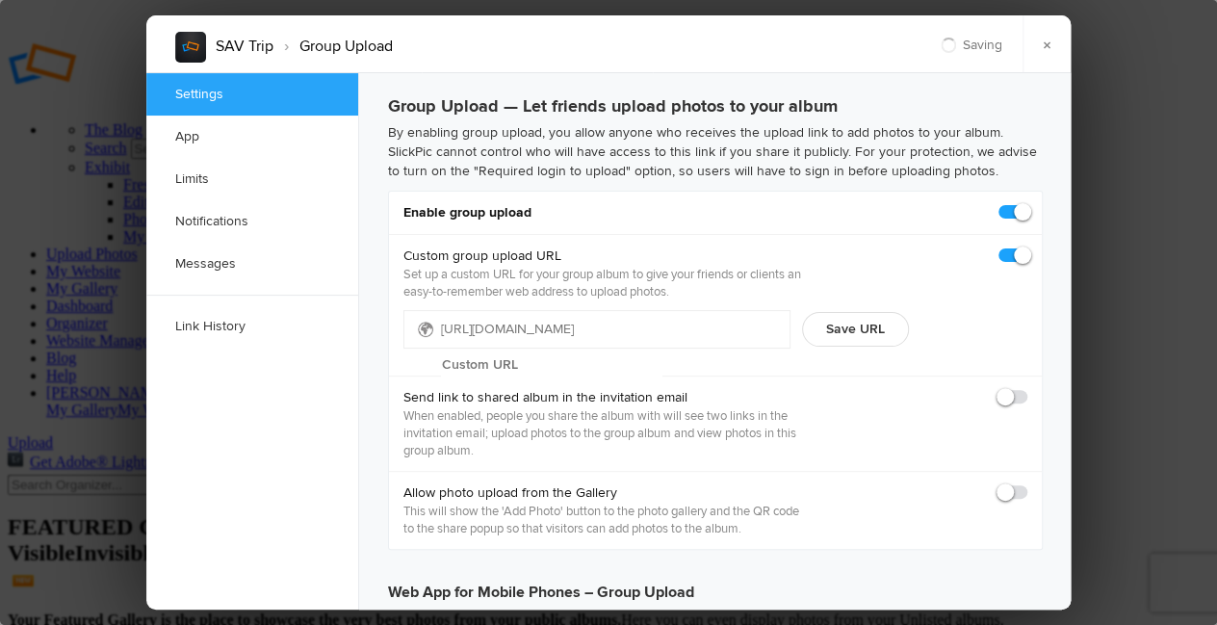
type input "https://slickpic.us/18245651MYMl"
click at [663, 351] on input "text" at bounding box center [551, 365] width 221 height 29
type input "SAV Trip"
click at [871, 327] on button "Save URL" at bounding box center [855, 329] width 107 height 35
type input "https://slickpic.us/SAV-Trip"
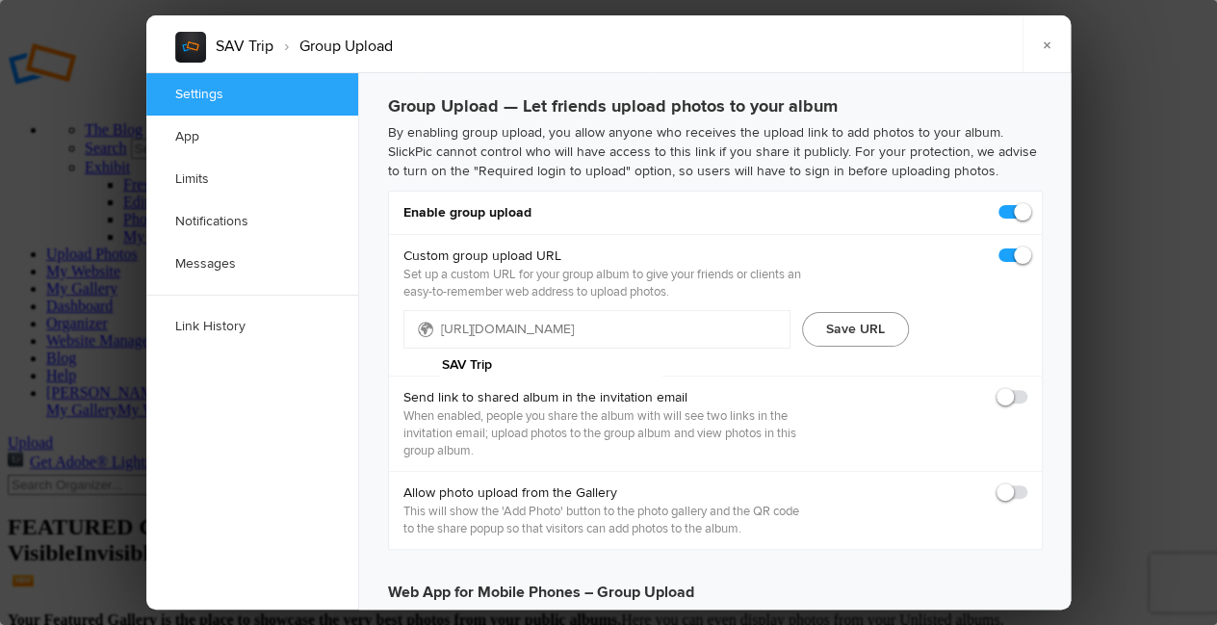
click at [860, 329] on button "Save URL" at bounding box center [855, 329] width 107 height 35
click at [663, 351] on input "SAV Trip" at bounding box center [551, 365] width 221 height 29
drag, startPoint x: 697, startPoint y: 323, endPoint x: 384, endPoint y: 342, distance: 313.5
click at [441, 351] on input "SAV Trip" at bounding box center [551, 365] width 221 height 29
click at [549, 351] on input "SAV Trip" at bounding box center [551, 365] width 221 height 29
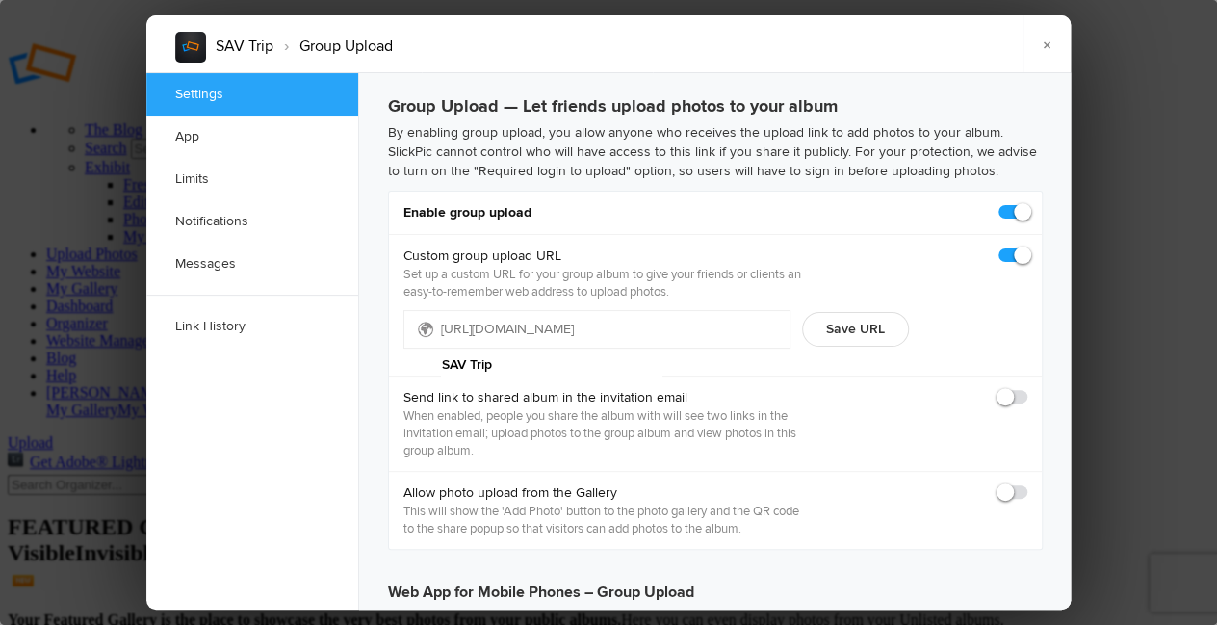
click at [470, 354] on div "Custom group upload URL Set up a custom URL for your group album to give your f…" at bounding box center [715, 305] width 653 height 142
click at [859, 333] on button "Save URL" at bounding box center [855, 329] width 107 height 35
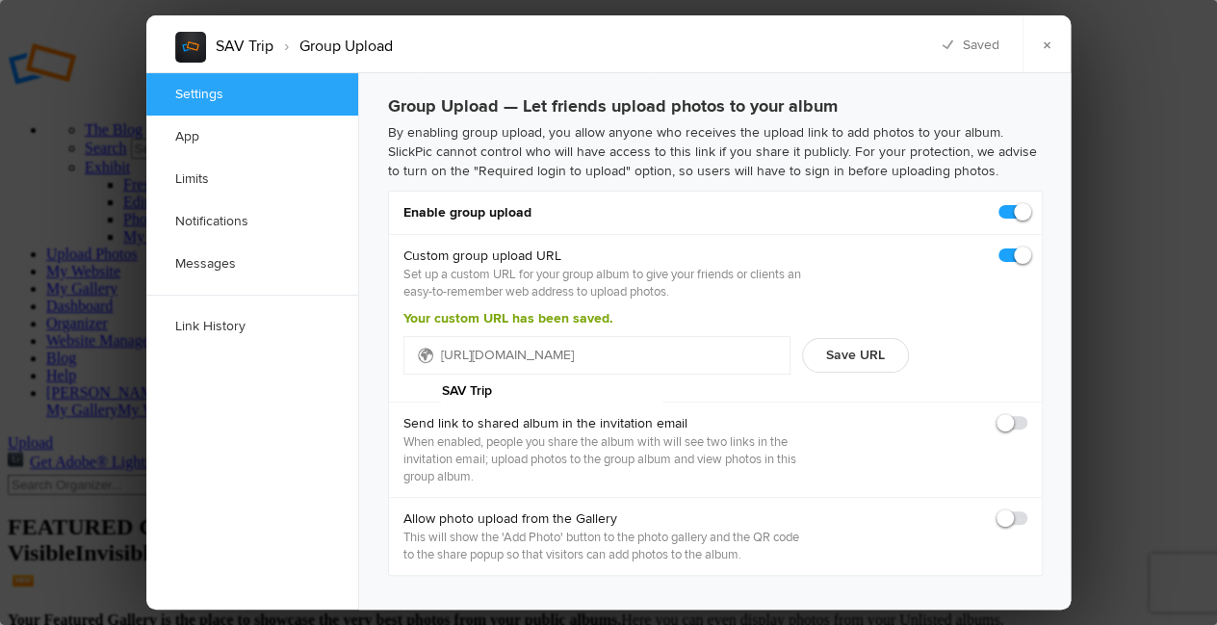
click at [663, 377] on input "SAV Trip" at bounding box center [551, 391] width 221 height 29
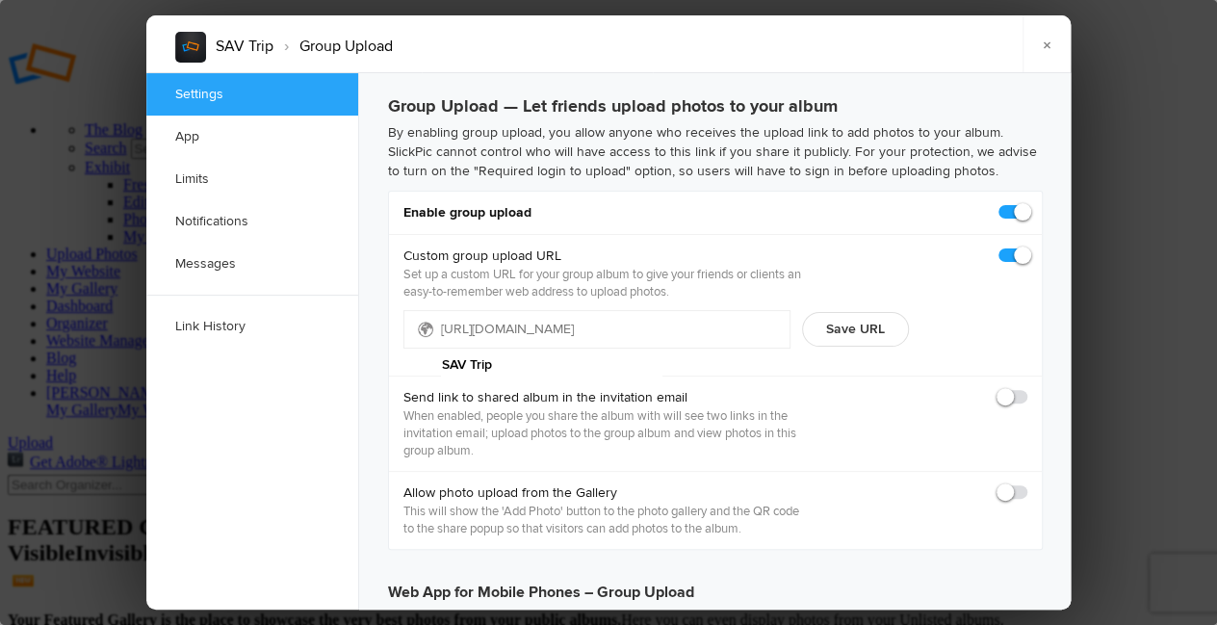
drag, startPoint x: 726, startPoint y: 350, endPoint x: 458, endPoint y: 329, distance: 268.5
click at [458, 351] on input "SAV Trip" at bounding box center [551, 365] width 221 height 29
click at [713, 347] on div "https://slickpic.us/ SAV Trip" at bounding box center [596, 329] width 387 height 39
click at [1183, 362] on div "SAV Trip › Group Upload × Saving Saved Settings App Limits Notifications Messag…" at bounding box center [608, 312] width 1217 height 625
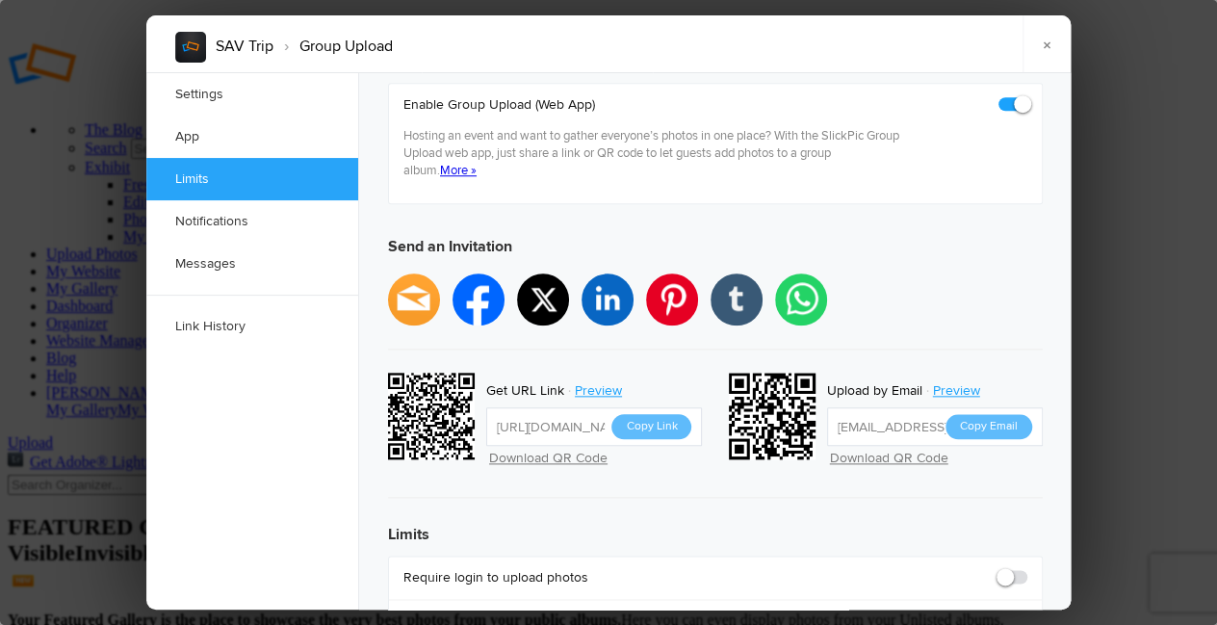
scroll to position [547, 0]
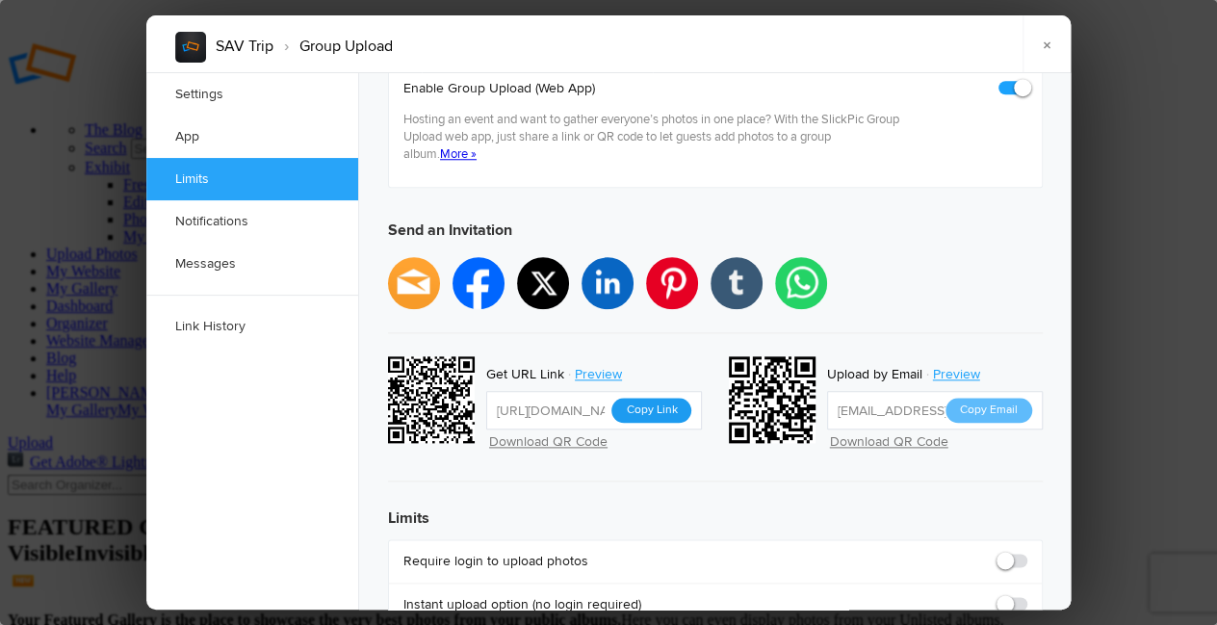
click at [640, 398] on button "Copy Link" at bounding box center [651, 410] width 80 height 25
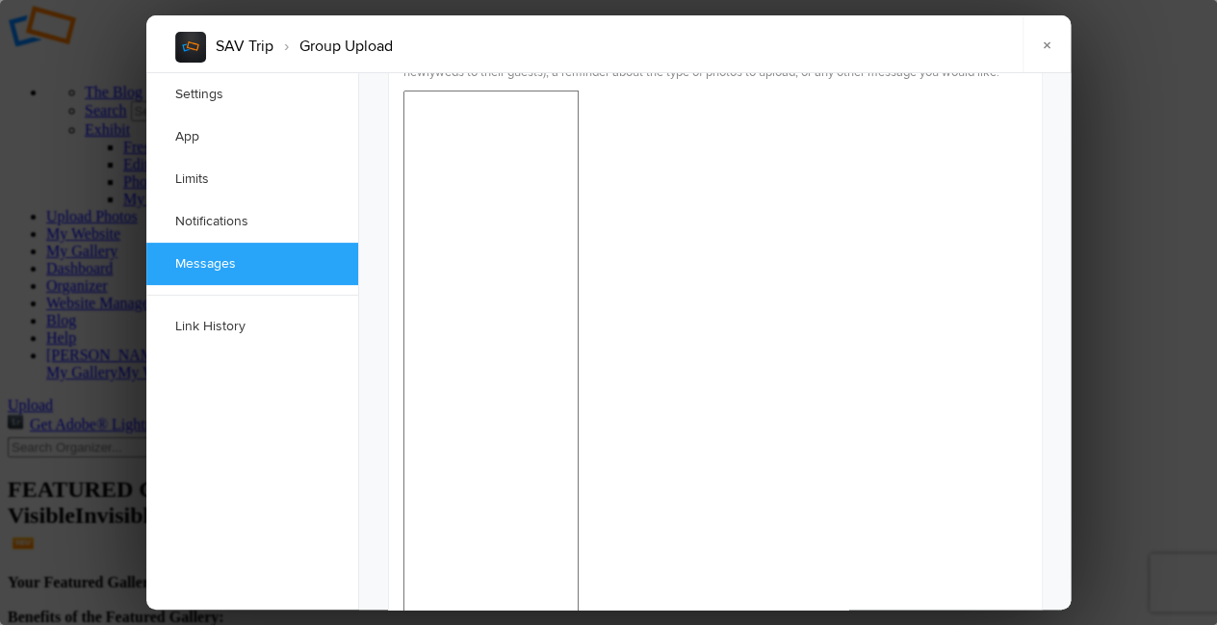
scroll to position [39, 0]
click at [1053, 45] on link "×" at bounding box center [1047, 44] width 48 height 58
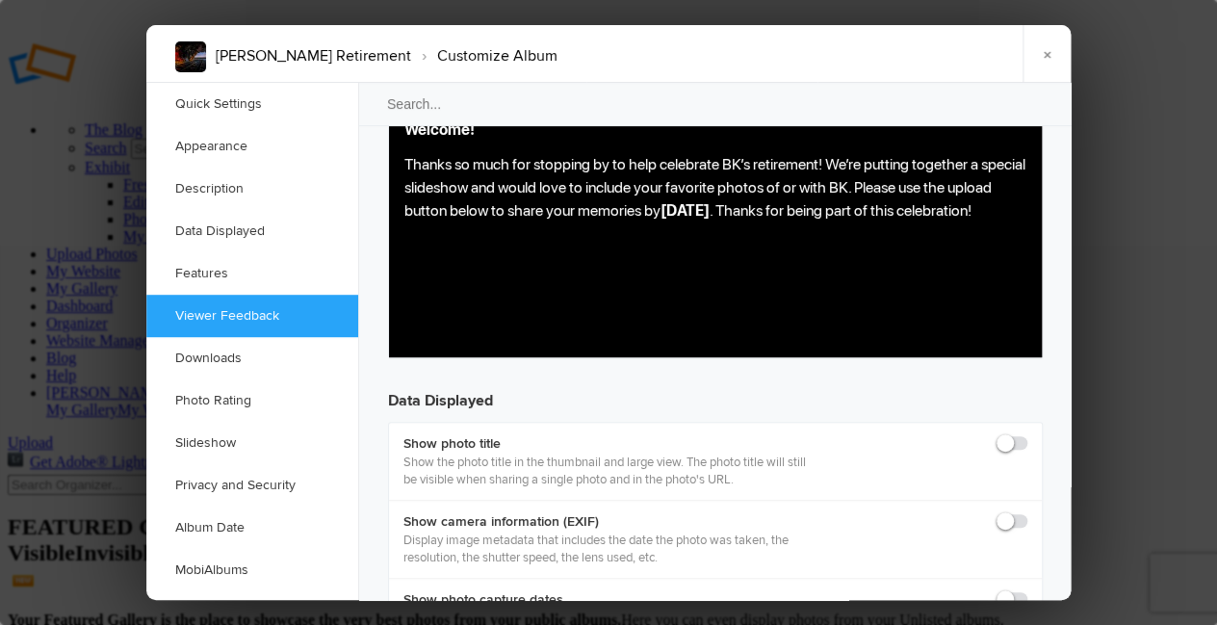
scroll to position [2516, 0]
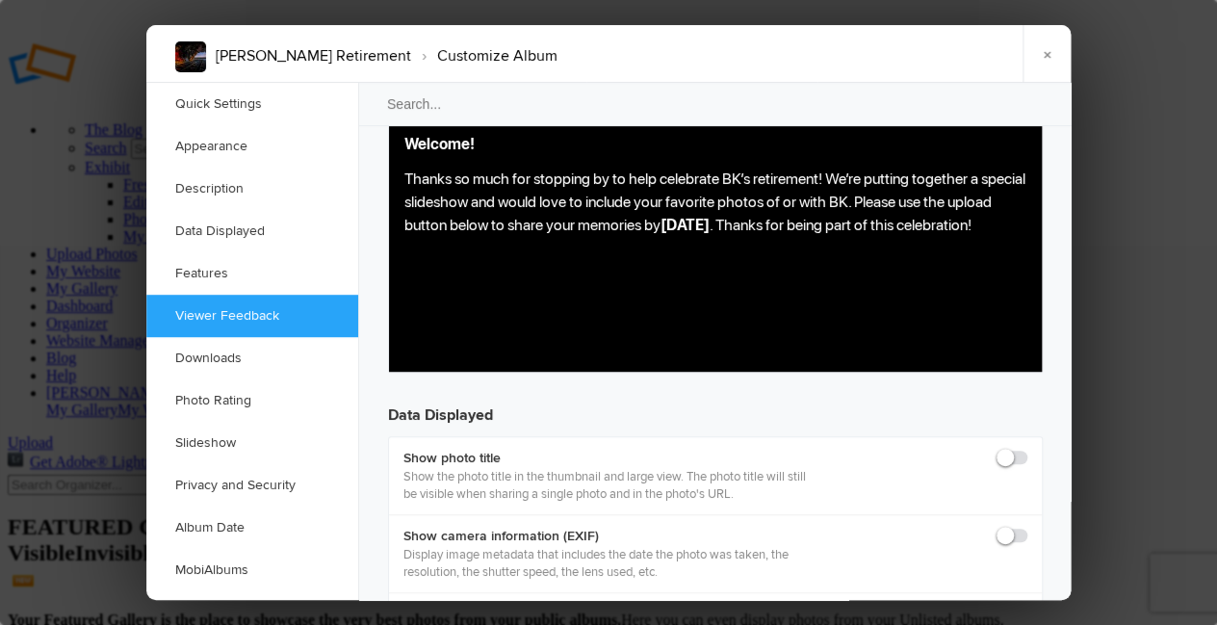
checkbox input "false"
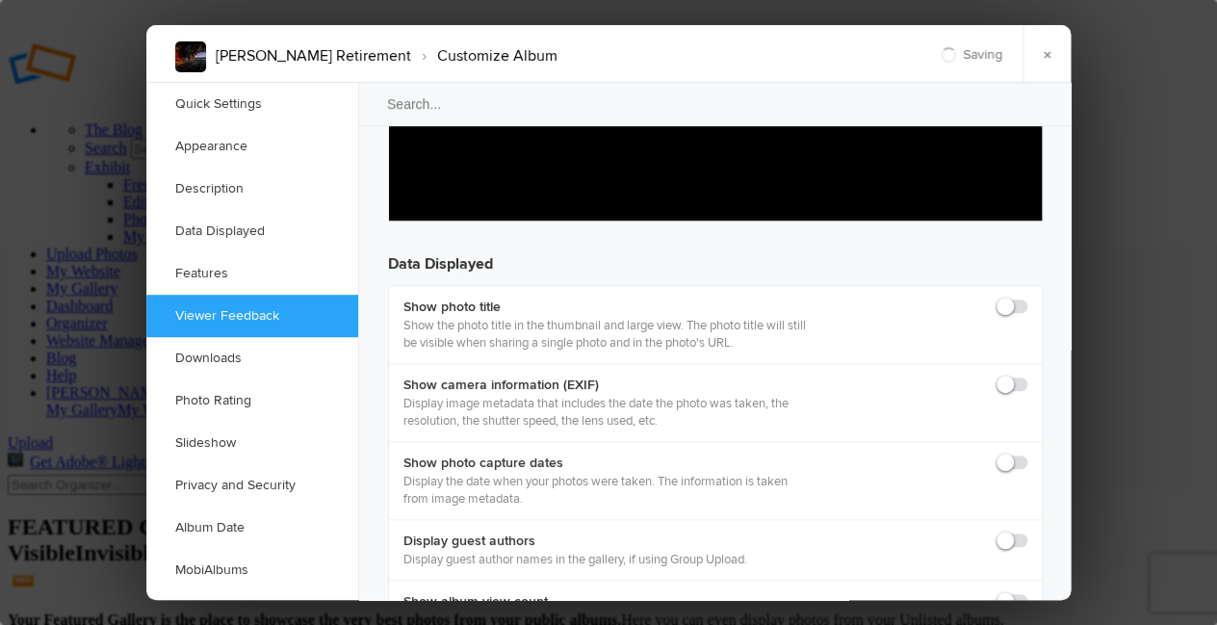
scroll to position [2685, 0]
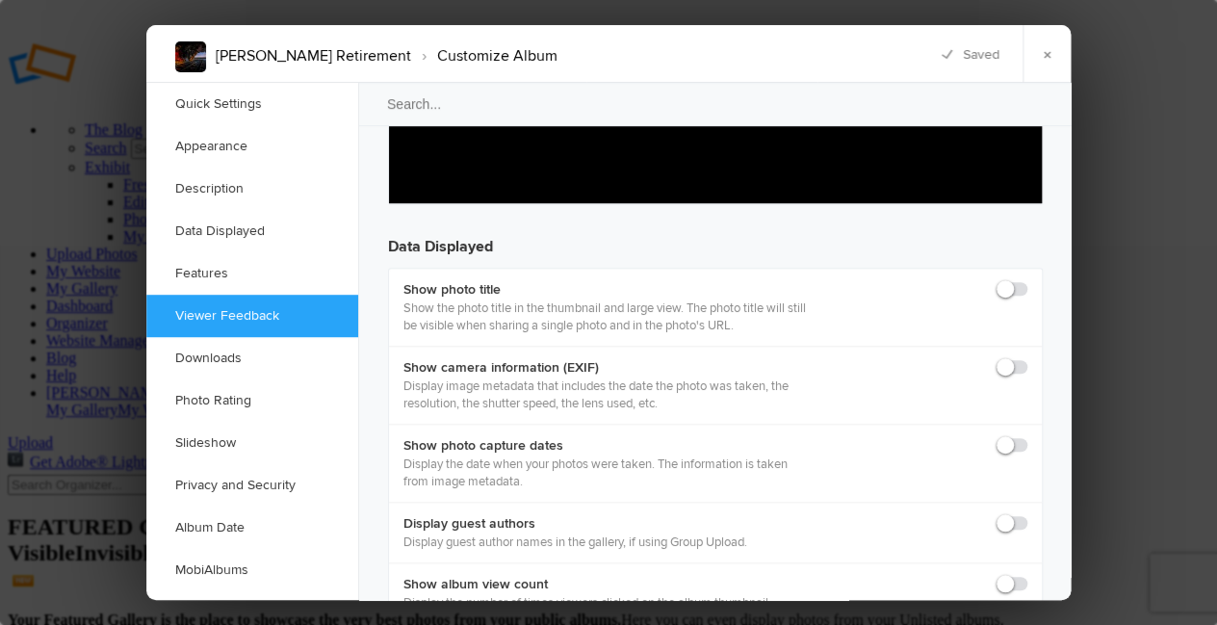
checkbox input "false"
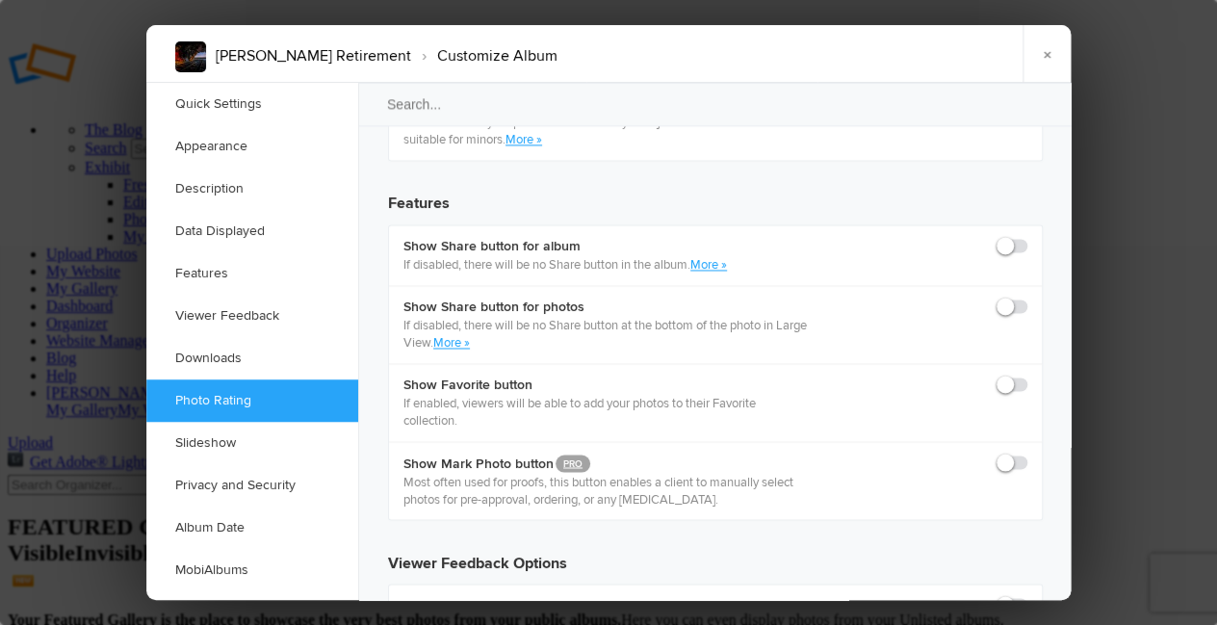
scroll to position [3315, 0]
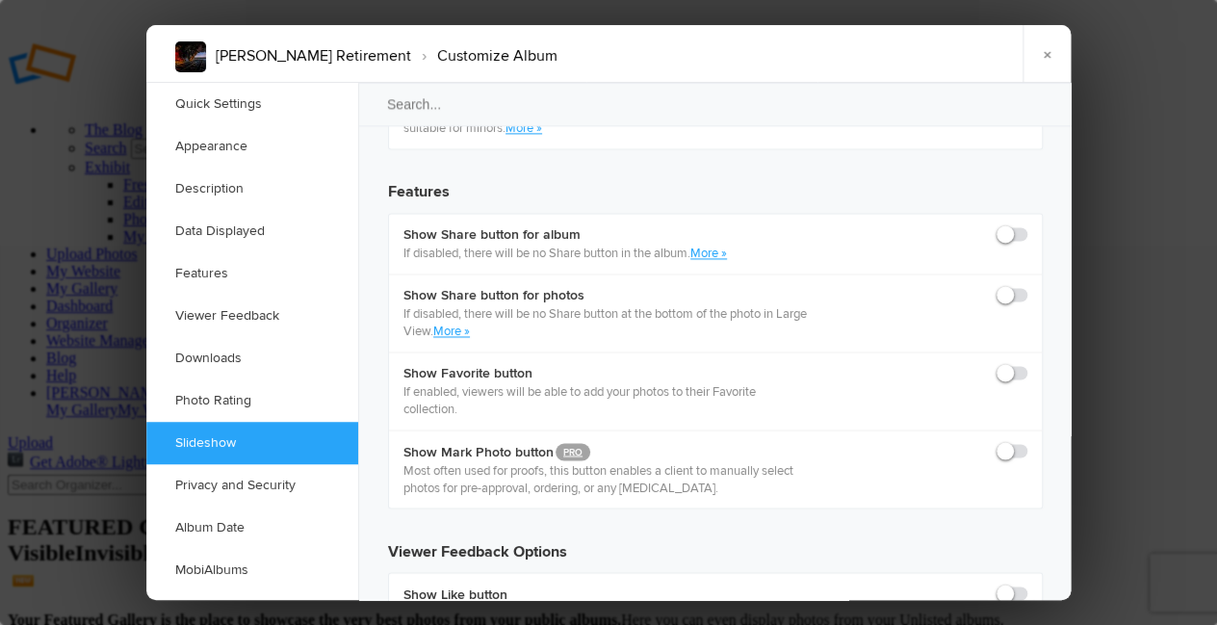
checkbox input "false"
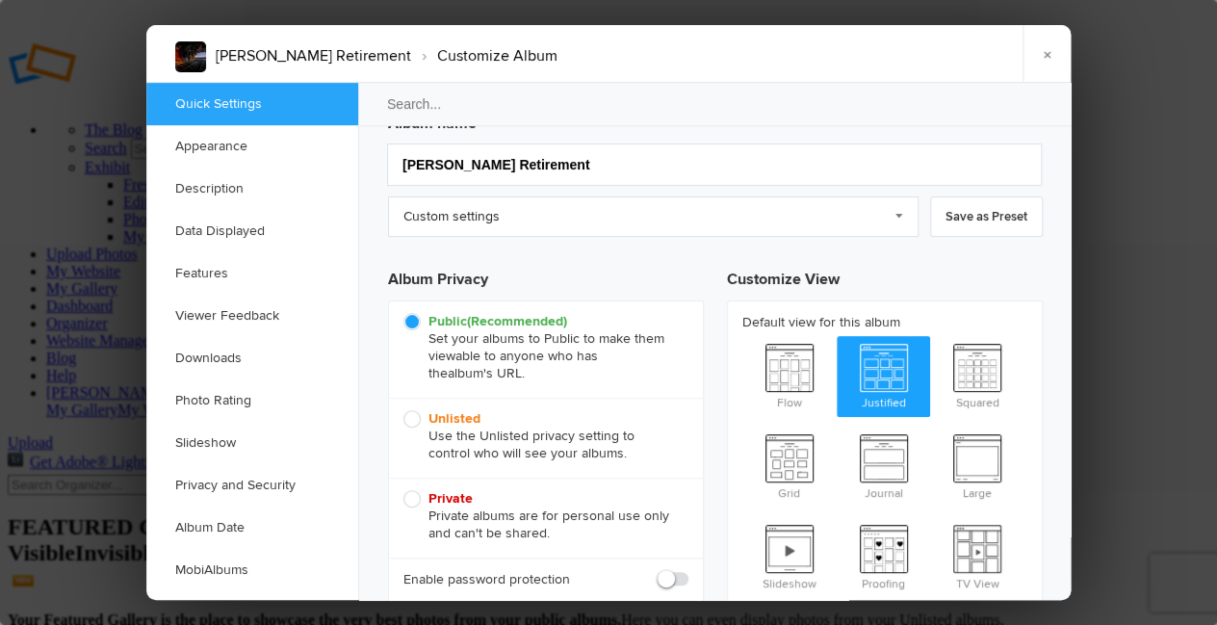
scroll to position [0, 0]
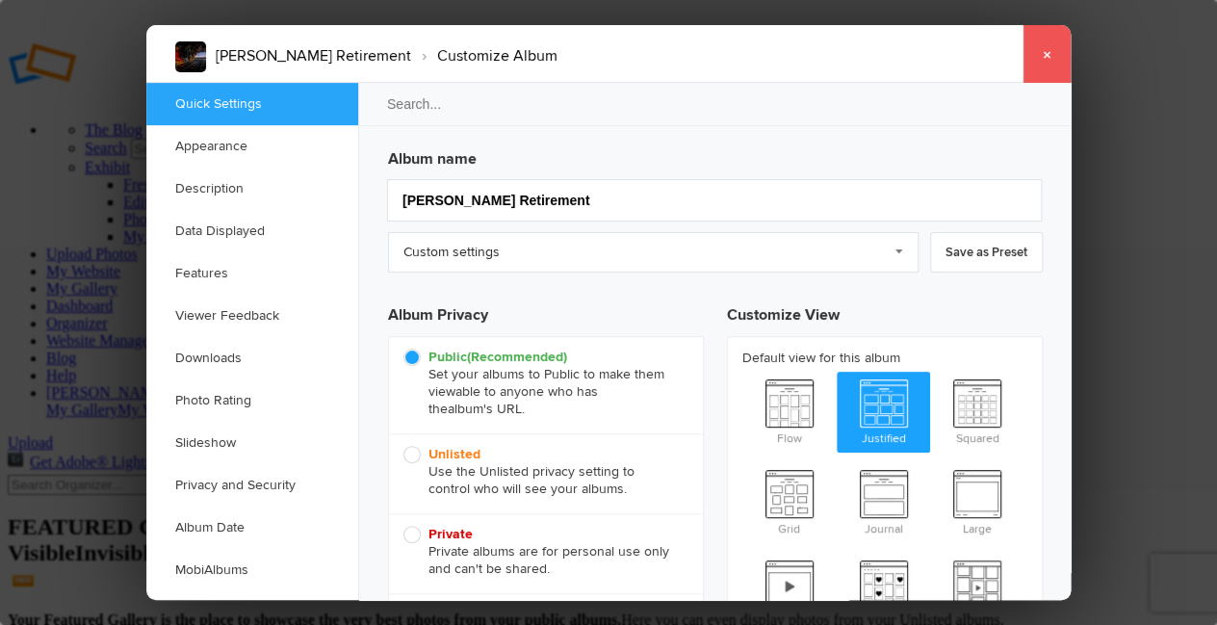
click at [1043, 56] on link "×" at bounding box center [1047, 54] width 48 height 58
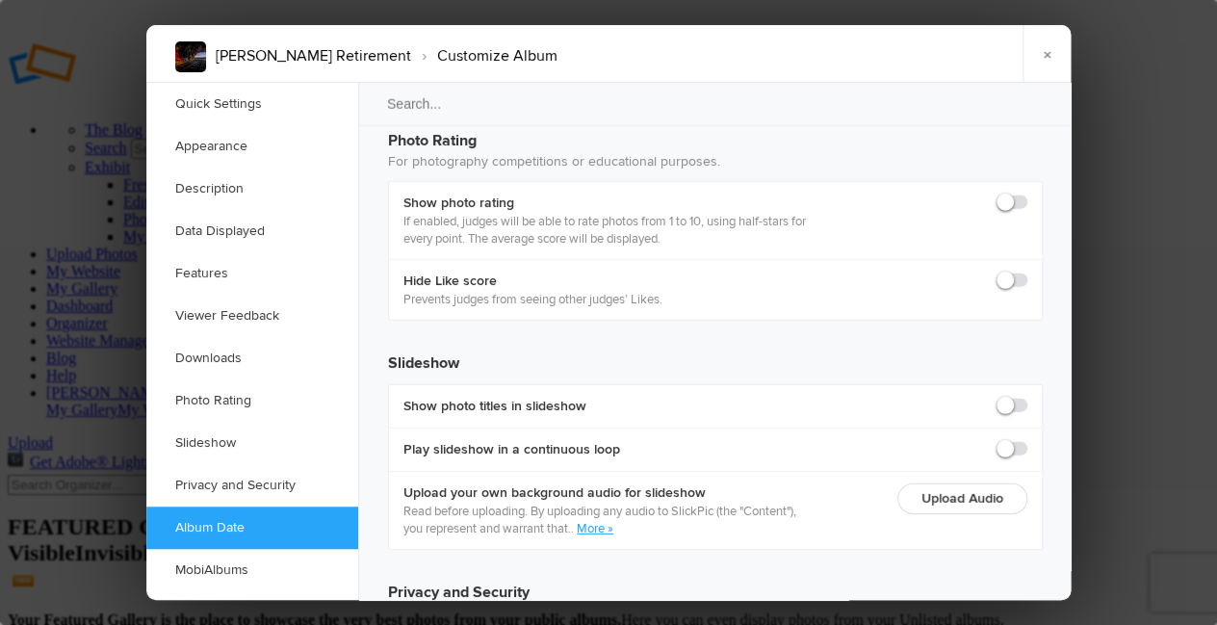
scroll to position [4339, 0]
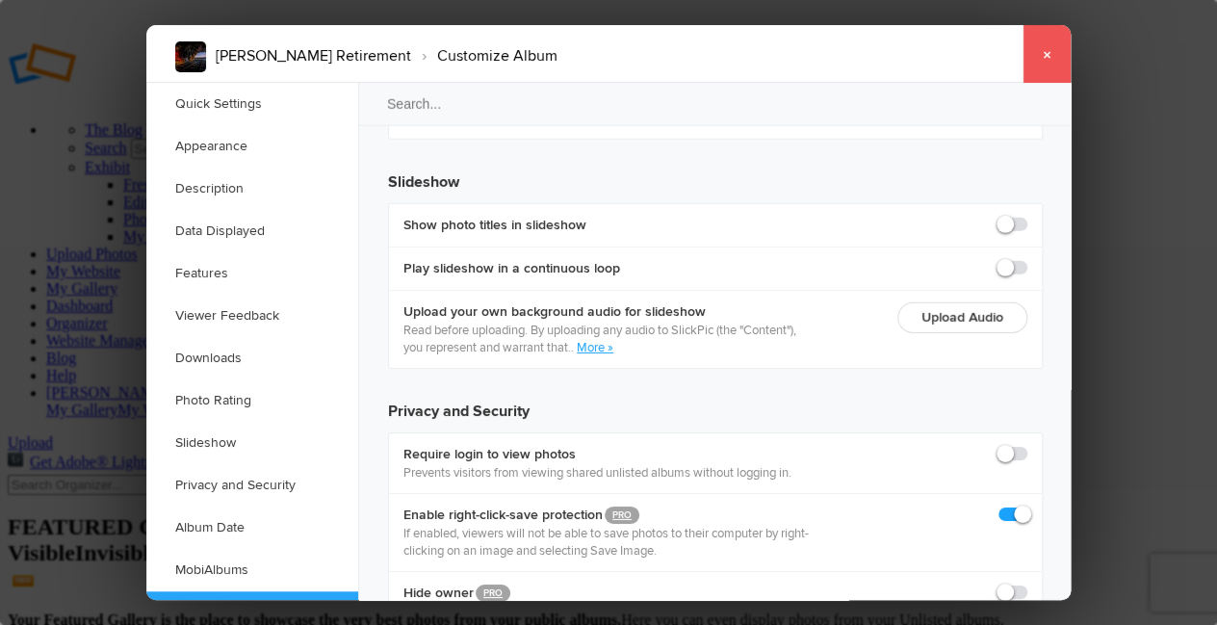
click at [1028, 55] on link "×" at bounding box center [1047, 54] width 48 height 58
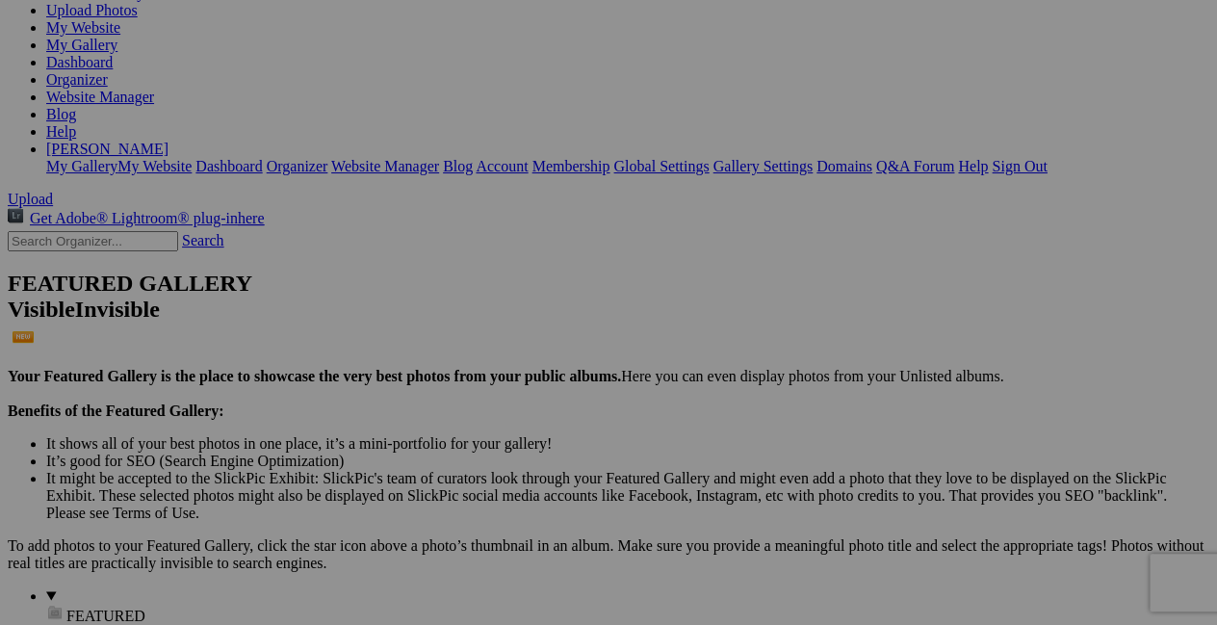
scroll to position [0, 0]
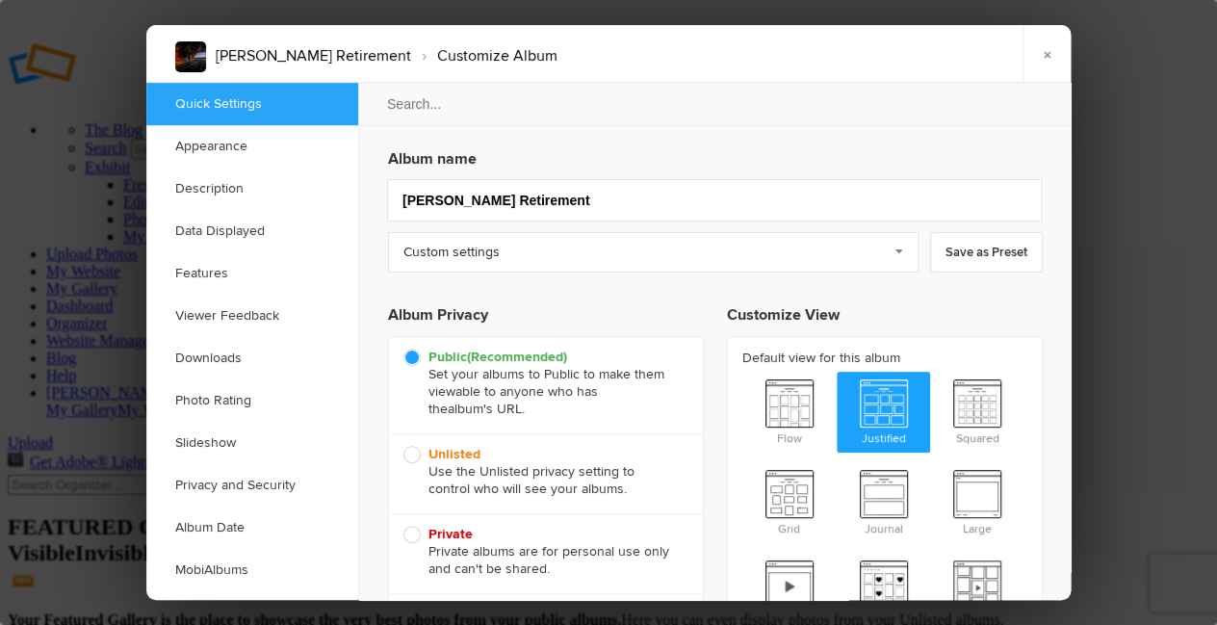
click at [280, 56] on li "[PERSON_NAME] Retirement ›" at bounding box center [313, 55] width 195 height 33
click at [1048, 51] on link "×" at bounding box center [1047, 54] width 48 height 58
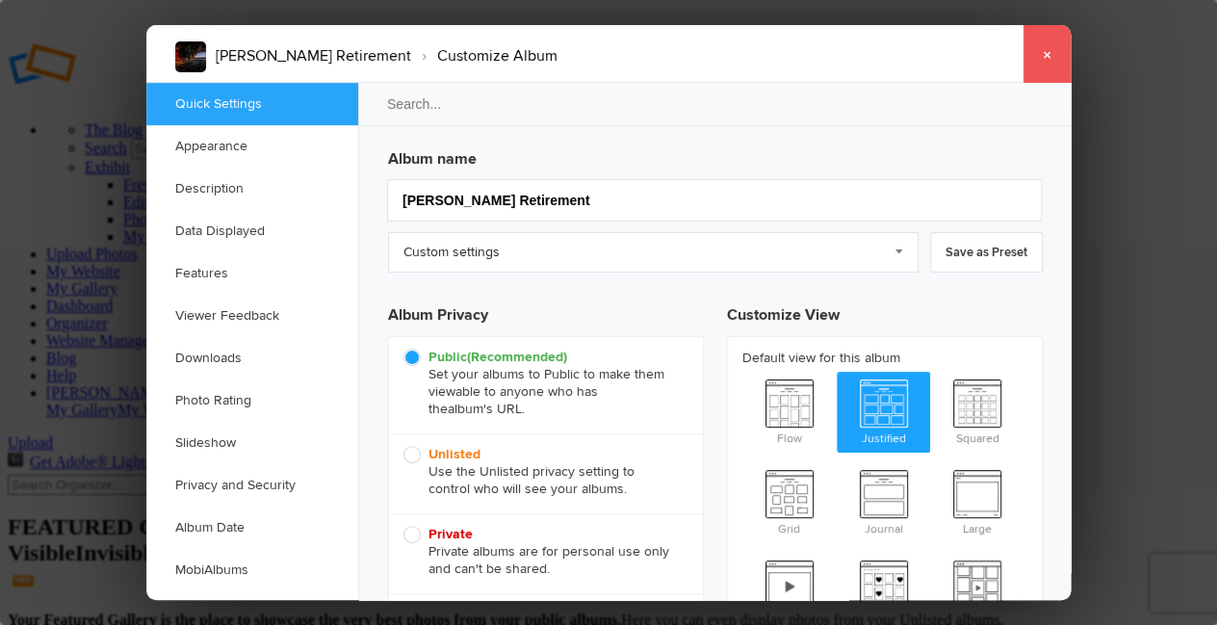
click at [1050, 54] on link "×" at bounding box center [1047, 54] width 48 height 58
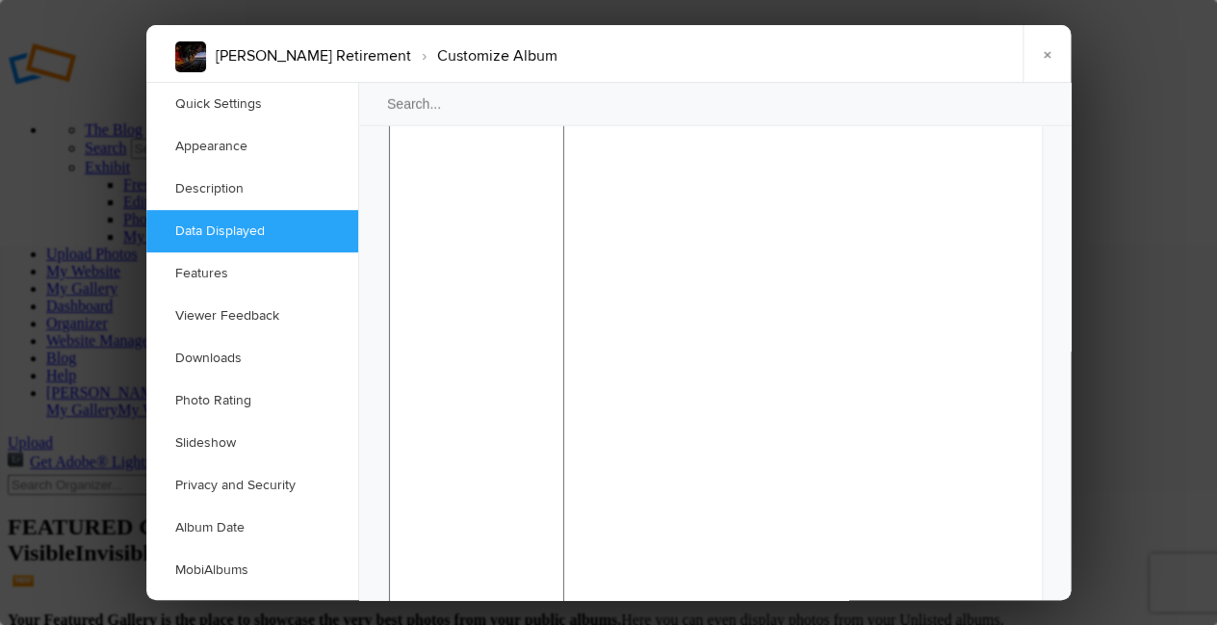
scroll to position [2080, 0]
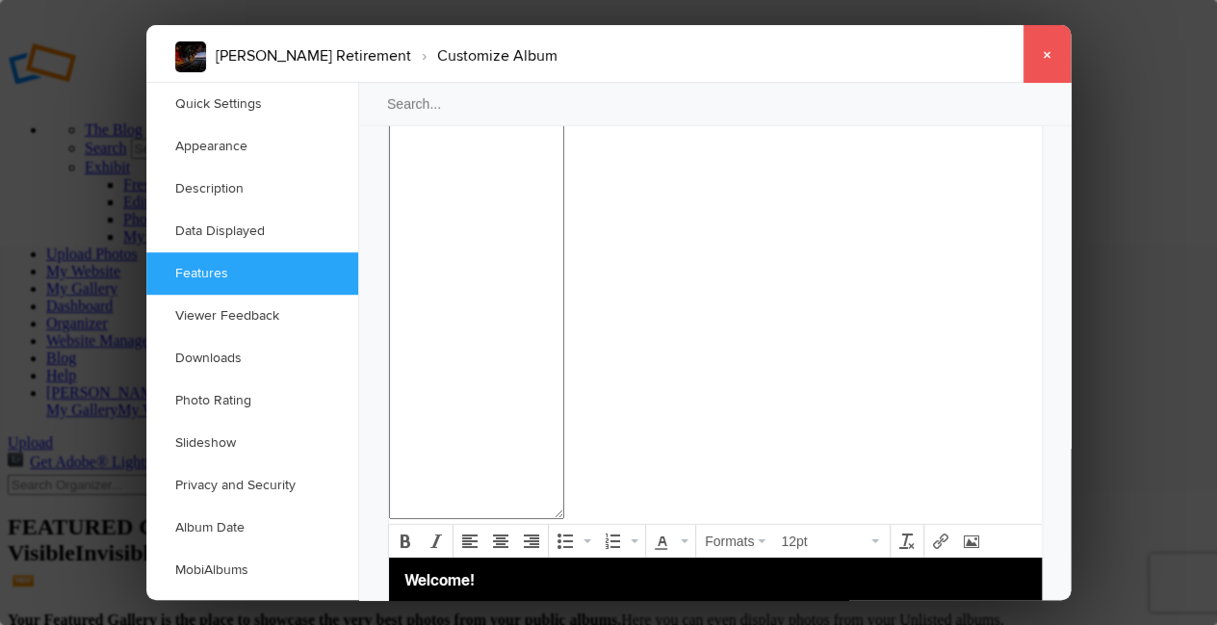
click at [1053, 47] on link "×" at bounding box center [1047, 54] width 48 height 58
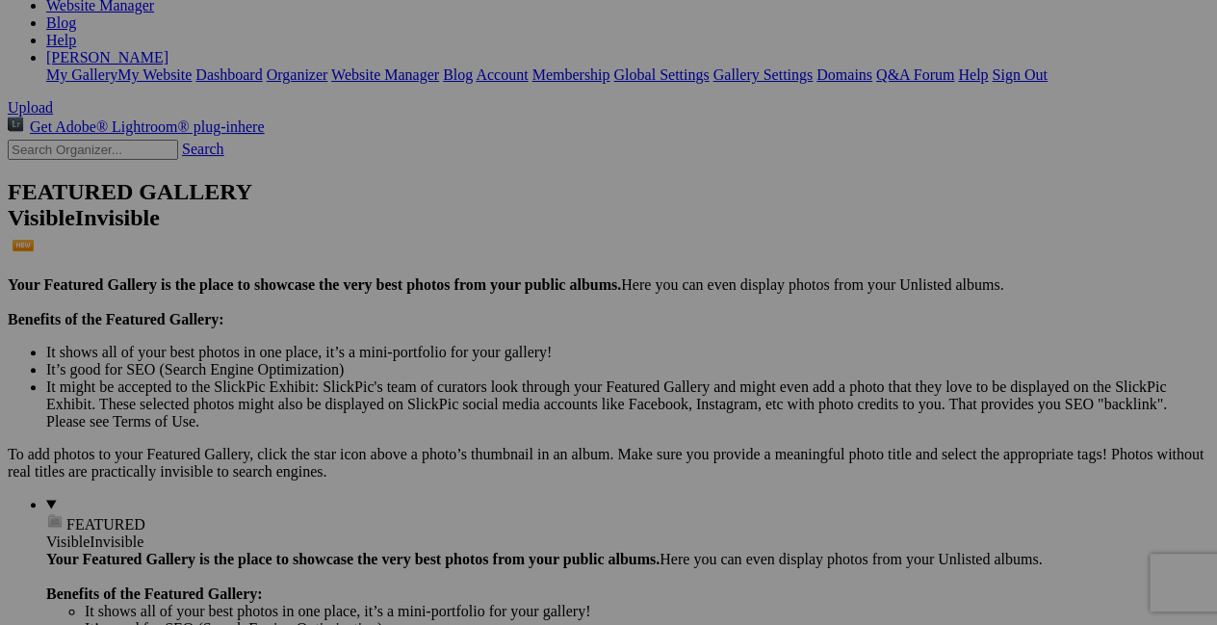
scroll to position [219, 0]
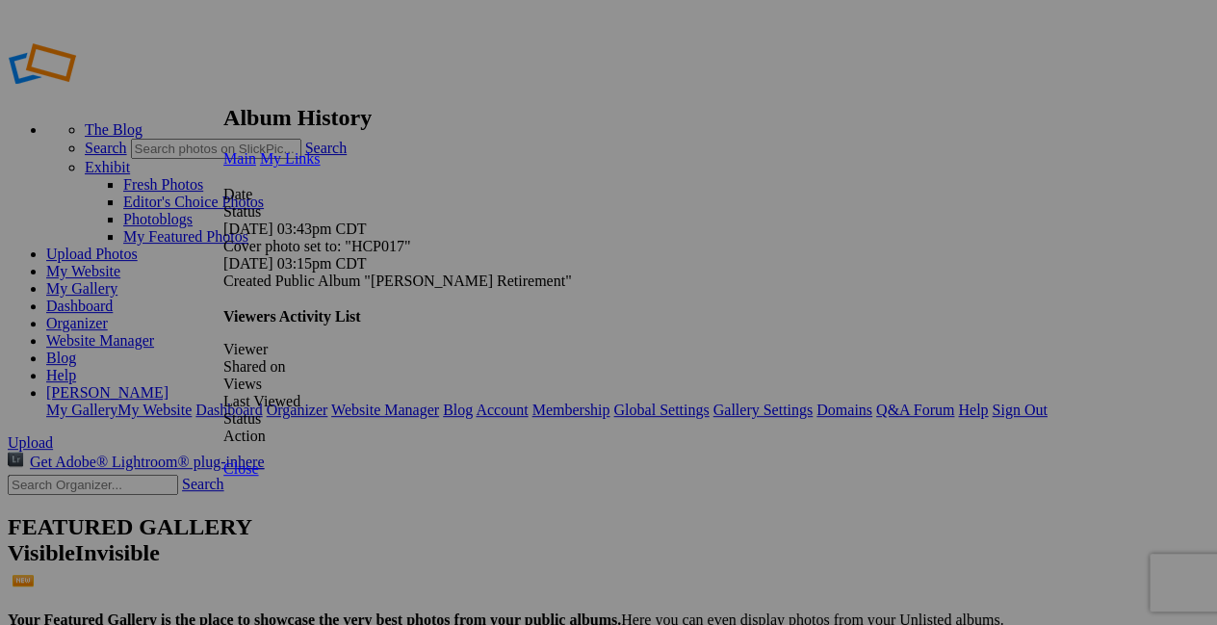
click at [321, 150] on span "My Links" at bounding box center [290, 158] width 61 height 16
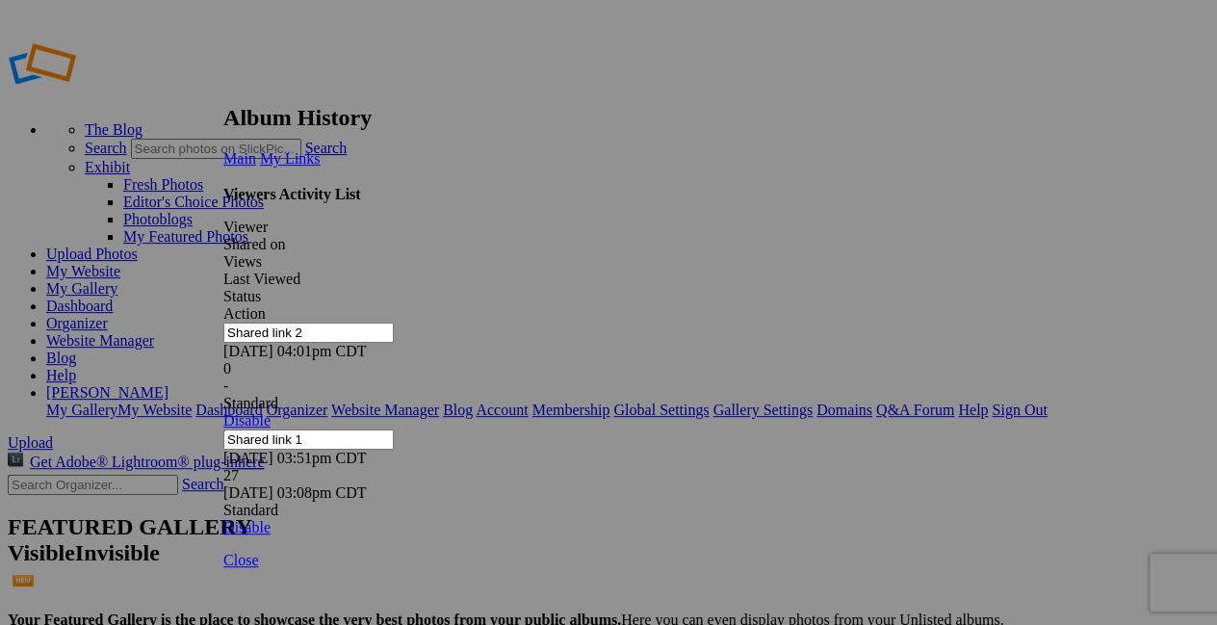
click at [258, 559] on span "Close" at bounding box center [240, 560] width 35 height 16
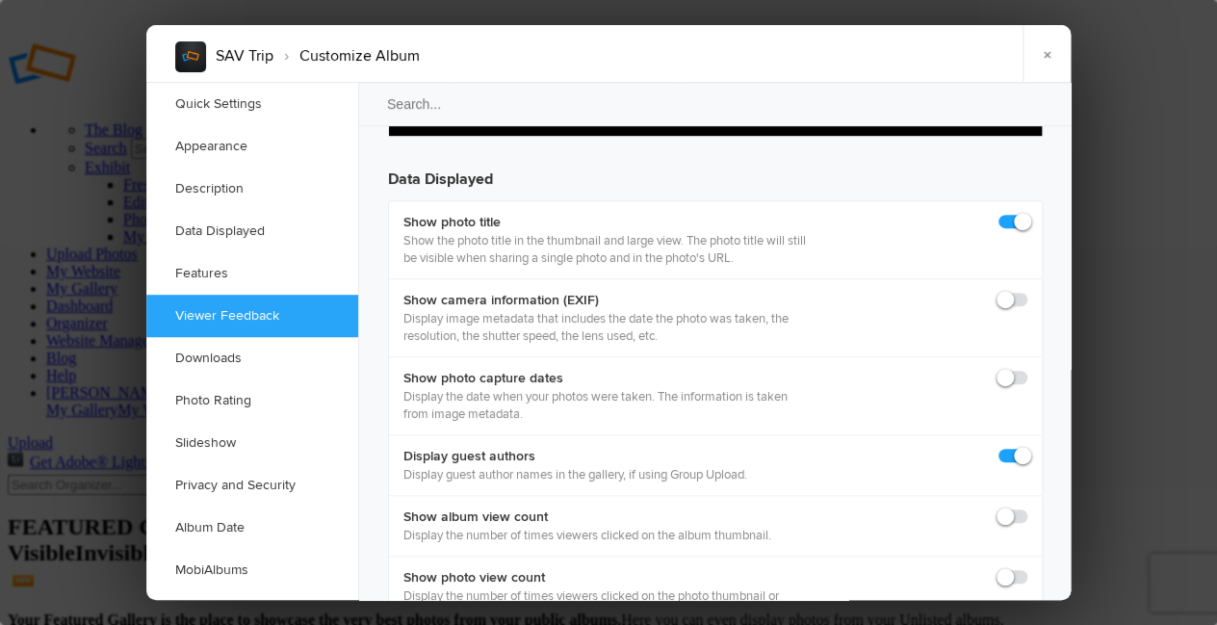
scroll to position [2651, 0]
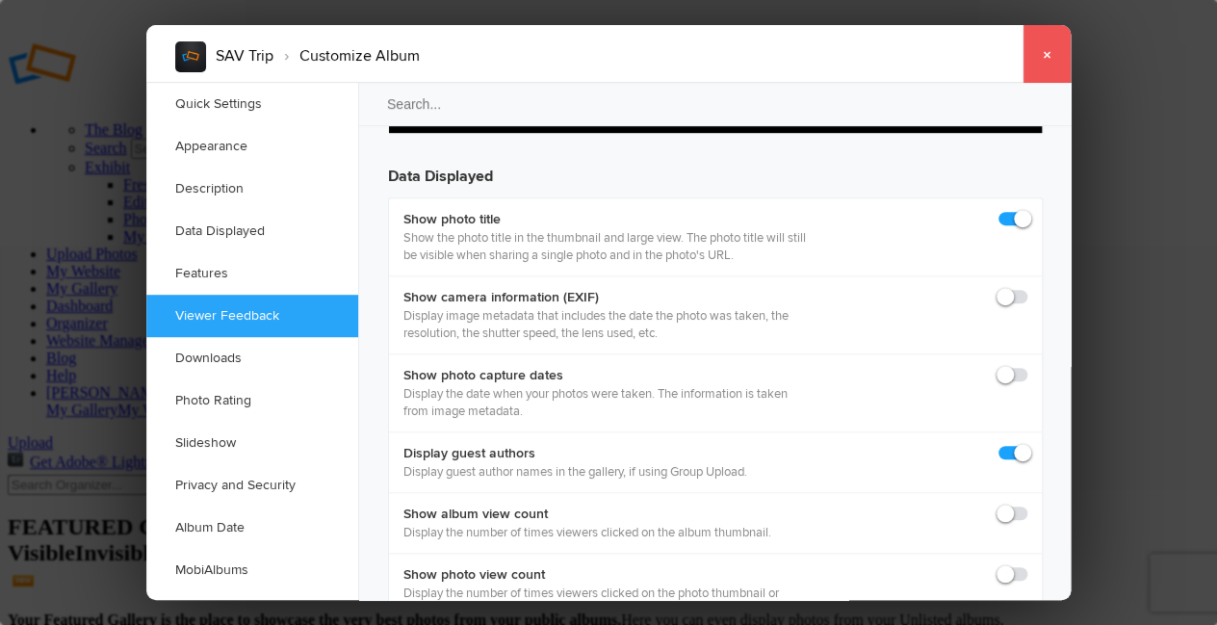
click at [1048, 51] on link "×" at bounding box center [1047, 54] width 48 height 58
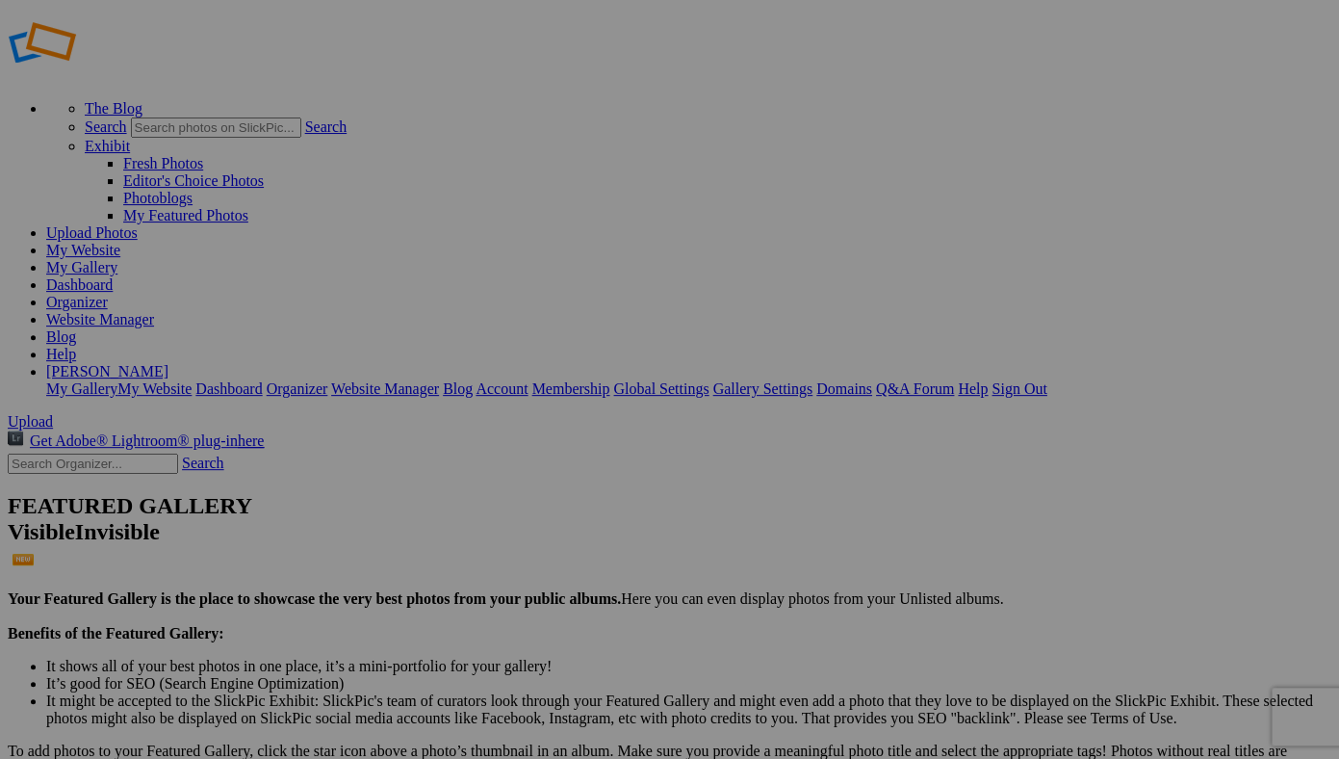
scroll to position [32, 0]
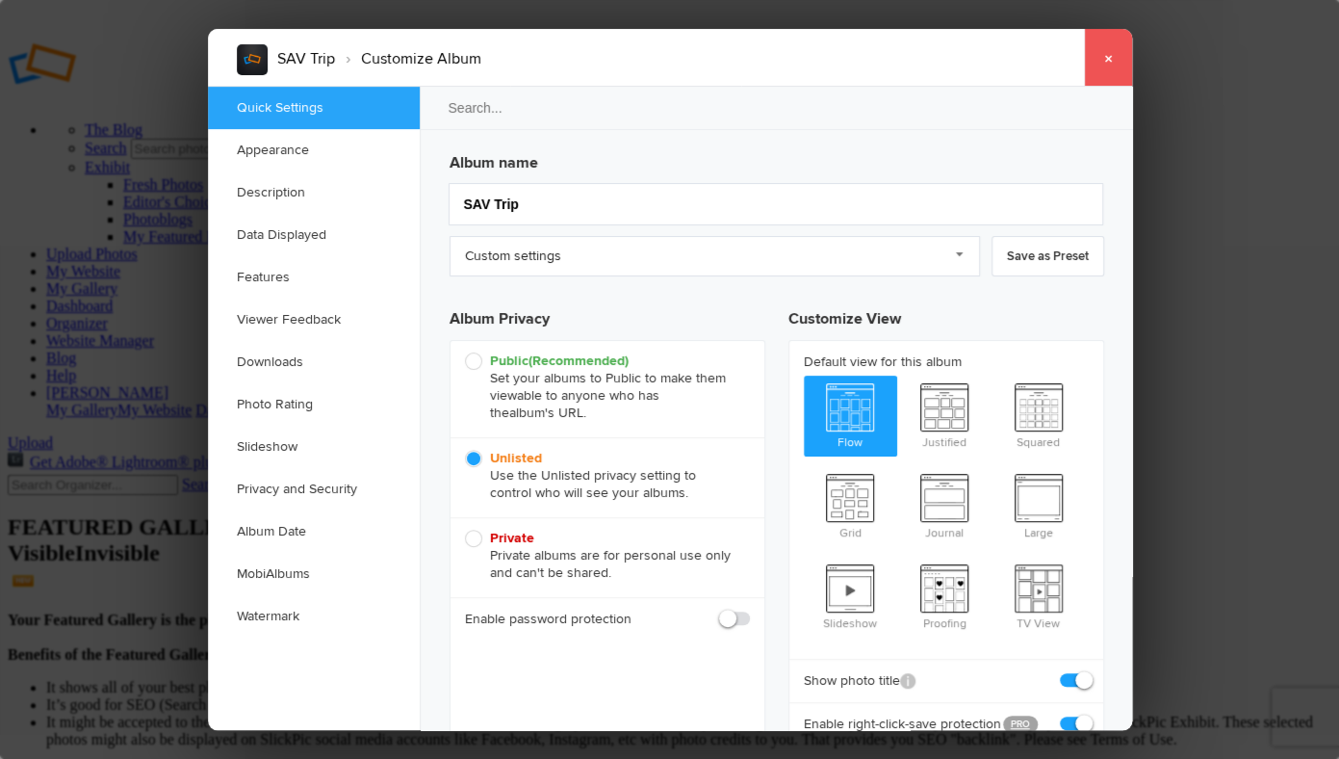
click at [1105, 77] on link "×" at bounding box center [1108, 58] width 48 height 58
